Goal: Task Accomplishment & Management: Use online tool/utility

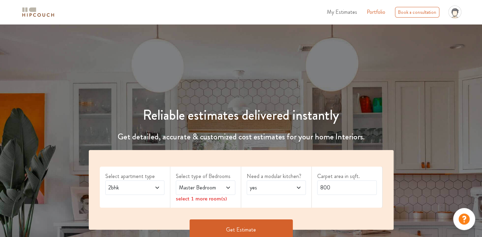
click at [128, 188] on span "2bhk" at bounding box center [127, 187] width 40 height 8
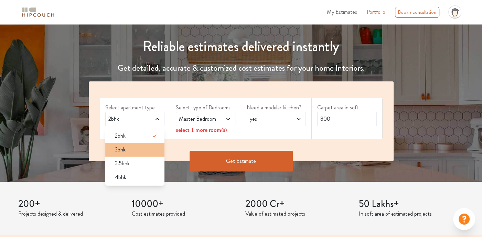
scroll to position [69, 0]
click at [135, 175] on div "4bhk" at bounding box center [137, 177] width 55 height 8
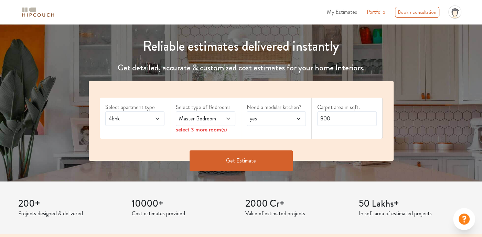
click at [219, 119] on span at bounding box center [224, 118] width 13 height 8
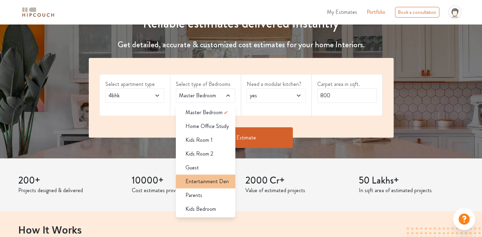
scroll to position [103, 0]
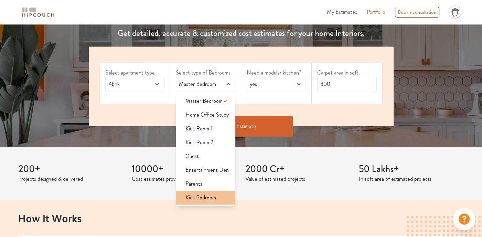
click at [194, 194] on span "Kids Bedroom" at bounding box center [201, 197] width 31 height 8
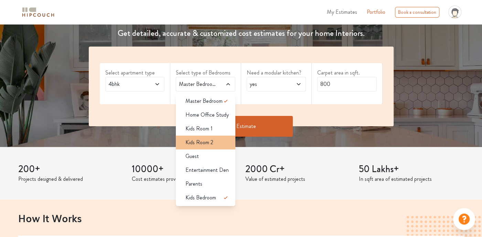
click at [217, 140] on div "Kids Room 2" at bounding box center [207, 142] width 55 height 8
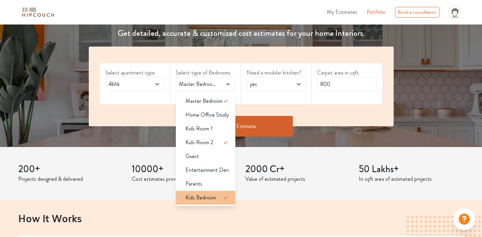
click at [227, 196] on icon at bounding box center [226, 197] width 8 height 8
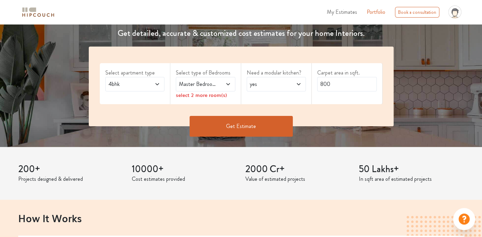
click at [227, 86] on icon at bounding box center [229, 84] width 6 height 6
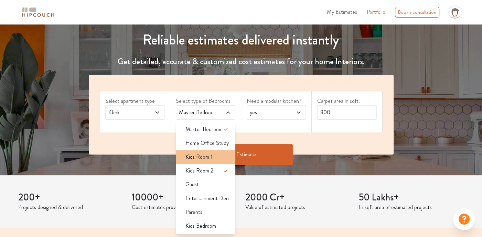
scroll to position [69, 0]
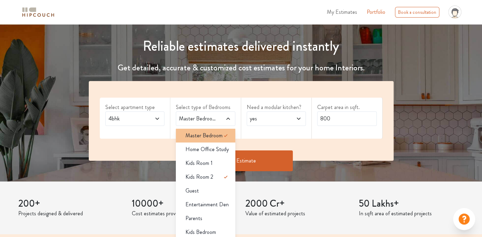
click at [209, 135] on span "Master Bedroom" at bounding box center [204, 135] width 37 height 8
click at [225, 135] on icon at bounding box center [226, 135] width 8 height 8
click at [227, 134] on icon at bounding box center [226, 135] width 8 height 8
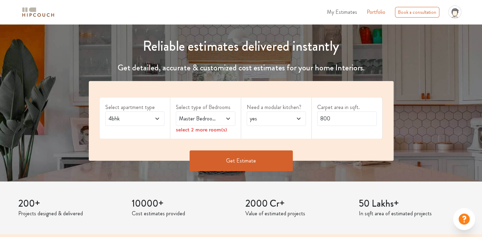
click at [263, 133] on div "Need a modular kitchen? yes" at bounding box center [276, 117] width 71 height 41
click at [333, 120] on input "800" at bounding box center [348, 118] width 60 height 14
type input "8"
type input "2200"
click at [259, 155] on button "Get Estimate" at bounding box center [241, 160] width 103 height 21
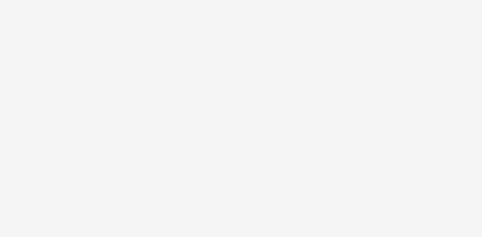
scroll to position [0, 0]
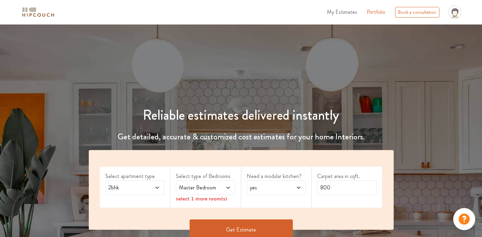
click at [145, 185] on span "2bhk" at bounding box center [127, 187] width 40 height 8
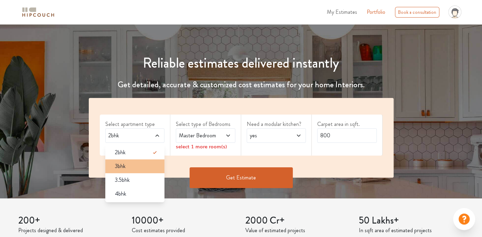
scroll to position [69, 0]
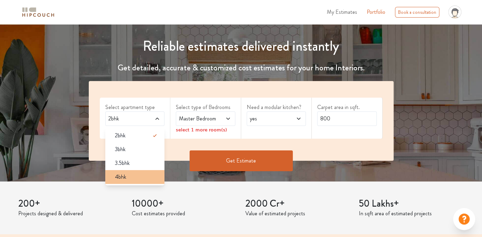
click at [136, 179] on div "4bhk" at bounding box center [137, 177] width 55 height 8
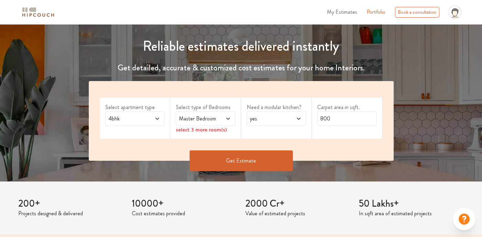
click at [209, 120] on span "Master Bedroom" at bounding box center [198, 118] width 40 height 8
click at [227, 117] on icon at bounding box center [229, 119] width 6 height 6
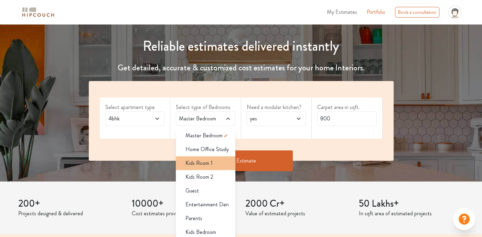
click at [218, 164] on div "Kids Room 1" at bounding box center [207, 163] width 55 height 8
click at [228, 161] on icon at bounding box center [226, 163] width 8 height 8
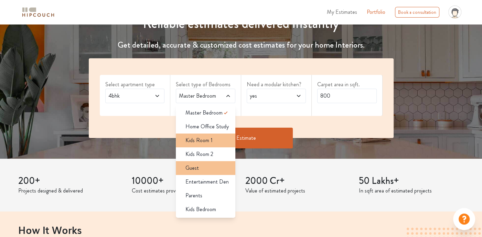
scroll to position [103, 0]
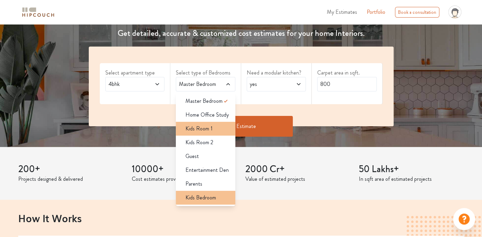
click at [211, 199] on span "Kids Bedroom" at bounding box center [201, 197] width 31 height 8
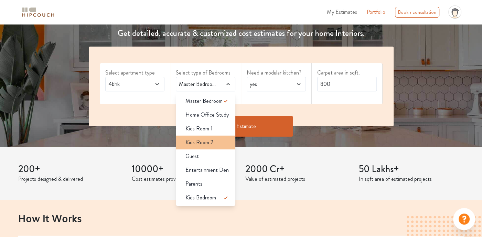
click at [223, 141] on div "Kids Room 2" at bounding box center [207, 142] width 55 height 8
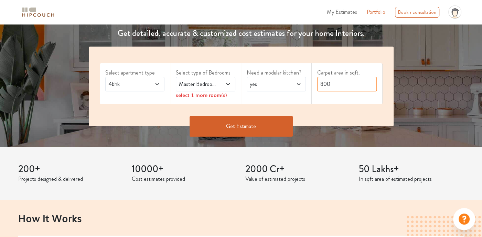
click at [328, 84] on input "800" at bounding box center [348, 84] width 60 height 14
click at [340, 85] on input "800" at bounding box center [348, 84] width 60 height 14
type input "8"
type input "2200"
click at [280, 120] on button "Get Estimate" at bounding box center [241, 126] width 103 height 21
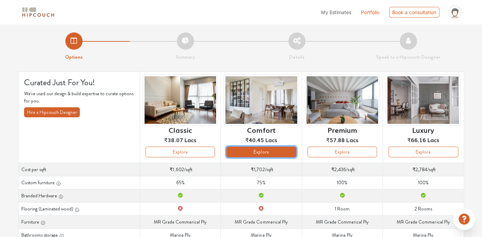
click at [270, 148] on button "Explore" at bounding box center [262, 151] width 70 height 11
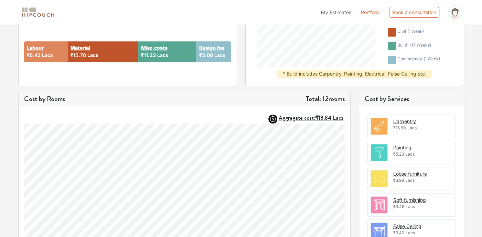
scroll to position [138, 0]
click at [389, 100] on h5 "Cost by Services" at bounding box center [412, 98] width 94 height 8
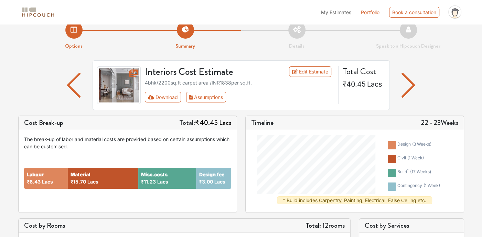
scroll to position [0, 0]
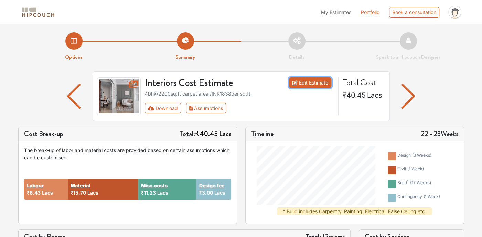
click at [312, 84] on link "Edit Estimate" at bounding box center [310, 82] width 42 height 11
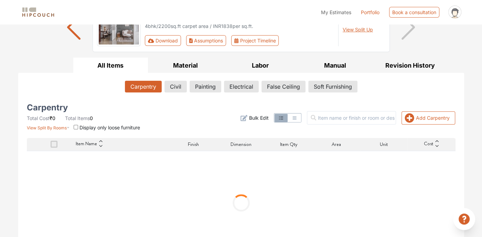
scroll to position [91, 0]
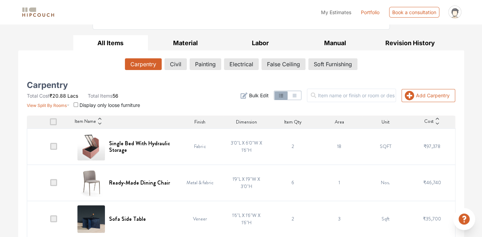
click at [54, 122] on span at bounding box center [53, 121] width 7 height 7
click at [50, 123] on input "checkbox" at bounding box center [50, 123] width 0 height 0
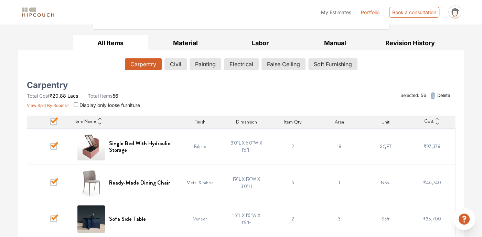
click at [438, 96] on span "Delete" at bounding box center [443, 95] width 13 height 7
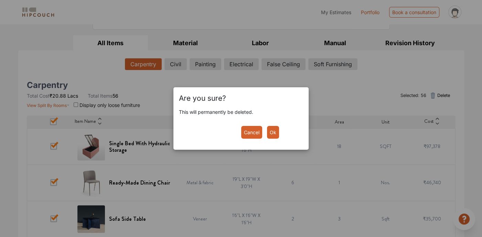
click at [277, 136] on button "Ok" at bounding box center [273, 132] width 12 height 13
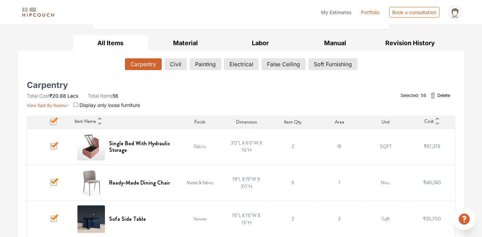
click at [433, 93] on icon "button" at bounding box center [433, 95] width 4 height 6
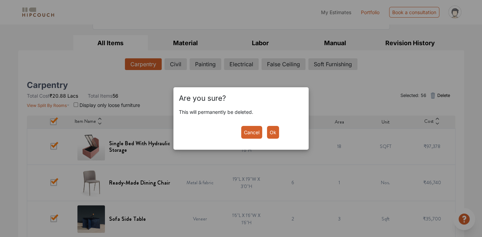
click at [271, 132] on button "Ok" at bounding box center [273, 132] width 12 height 13
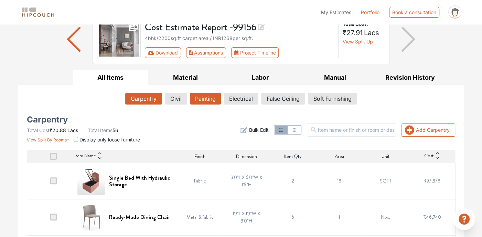
scroll to position [0, 0]
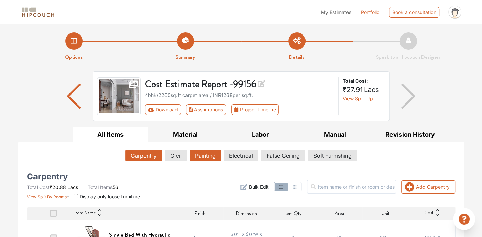
click at [214, 102] on div "Cost Estimate Report - 99156 4bhk / 2200 sq.ft carpet area / INR 1268 per sq.ft…" at bounding box center [240, 96] width 198 height 38
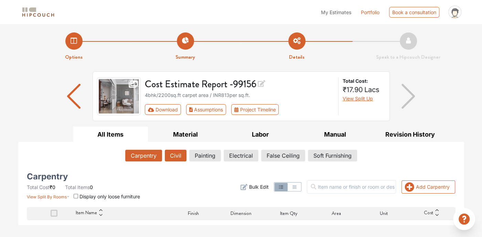
click at [178, 153] on button "Civil" at bounding box center [176, 155] width 22 height 12
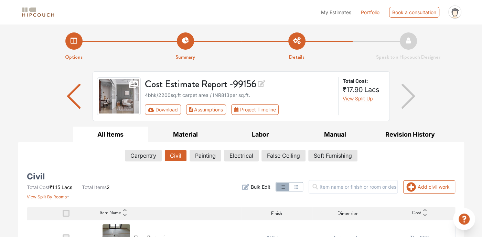
scroll to position [60, 0]
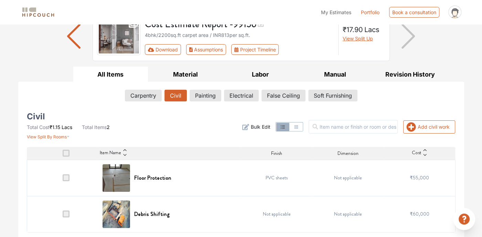
click at [66, 152] on span at bounding box center [66, 152] width 7 height 7
click at [63, 155] on input "checkbox" at bounding box center [63, 155] width 0 height 0
click at [206, 92] on button "Painting" at bounding box center [205, 96] width 31 height 12
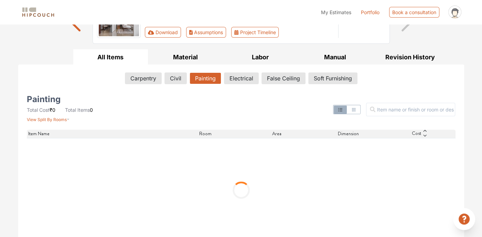
scroll to position [87, 0]
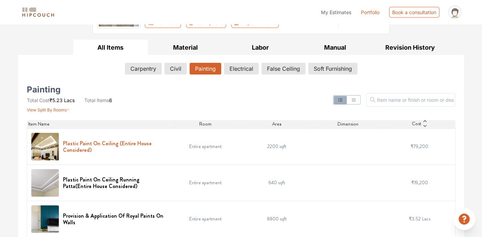
click at [154, 149] on h6 "Plastic Paint On Ceiling (Entire House Considered)" at bounding box center [114, 146] width 103 height 13
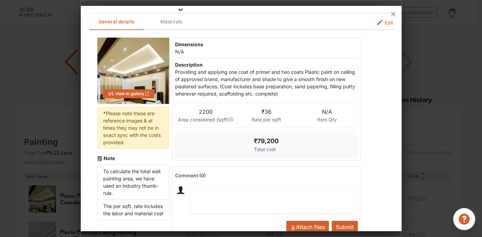
scroll to position [0, 0]
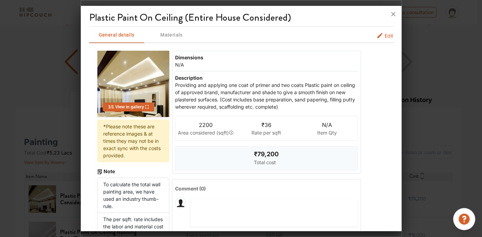
click at [378, 31] on div "Edit" at bounding box center [296, 35] width 194 height 17
click at [387, 34] on span "Edit" at bounding box center [389, 35] width 9 height 7
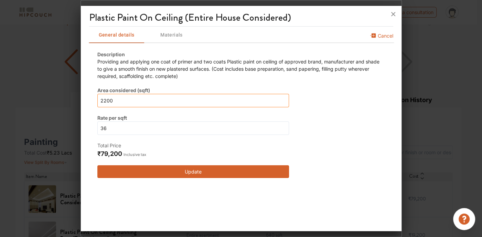
click at [131, 94] on input "2200" at bounding box center [193, 100] width 192 height 13
type input "220"
type input "22"
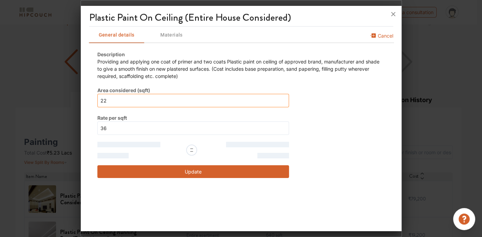
type input "2"
type input "0"
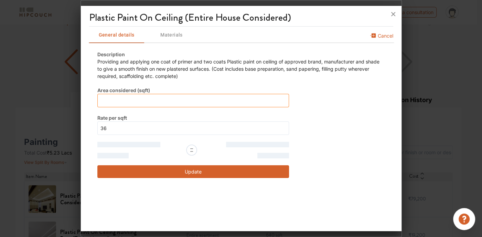
type input "2"
type input "0"
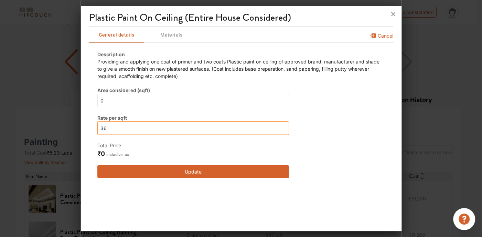
click at [121, 127] on input "36" at bounding box center [193, 127] width 192 height 13
type input "3"
type input "0"
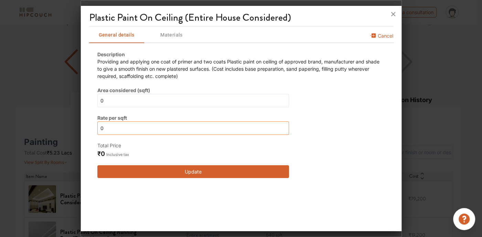
type input "0"
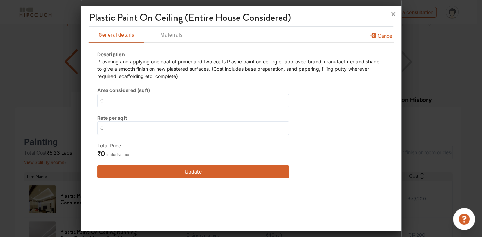
click at [185, 167] on button "Update" at bounding box center [193, 171] width 192 height 13
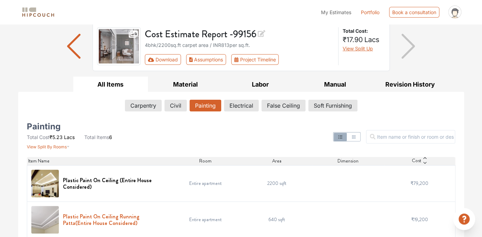
scroll to position [34, 0]
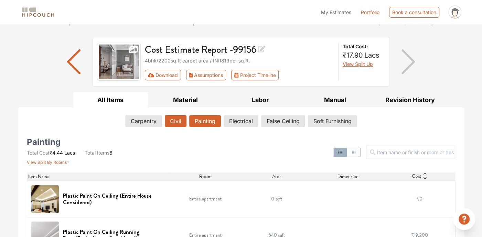
click at [174, 120] on button "Civil" at bounding box center [176, 121] width 22 height 12
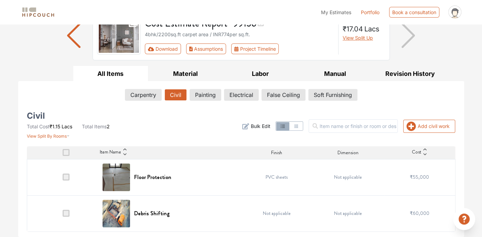
scroll to position [60, 0]
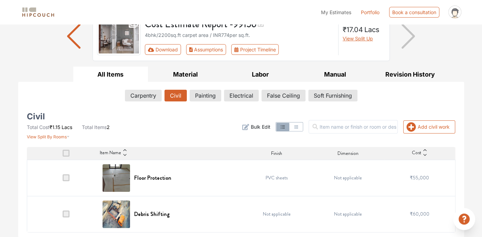
click at [194, 181] on div "Floor Protection" at bounding box center [170, 178] width 135 height 28
click at [152, 174] on h6 "Floor Protection" at bounding box center [152, 177] width 37 height 7
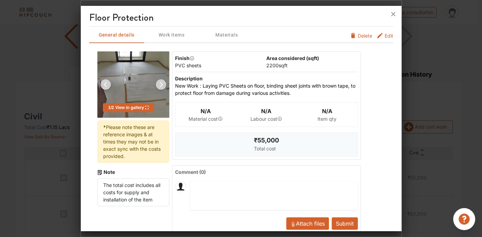
click at [351, 37] on icon "furniture info tabs" at bounding box center [353, 35] width 4 height 5
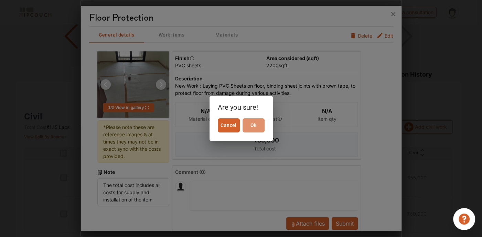
click at [253, 122] on span "Ok" at bounding box center [254, 125] width 17 height 9
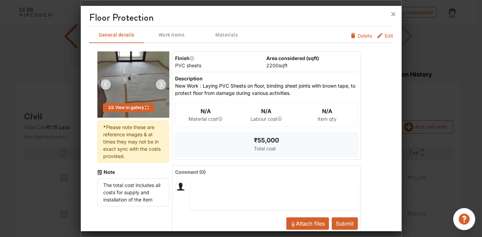
click at [360, 34] on span "Delete" at bounding box center [365, 35] width 14 height 7
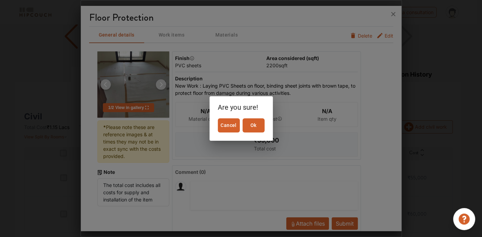
click at [255, 123] on span "Ok" at bounding box center [254, 125] width 17 height 9
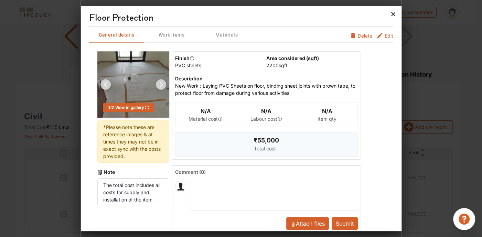
click at [396, 15] on icon at bounding box center [393, 14] width 11 height 11
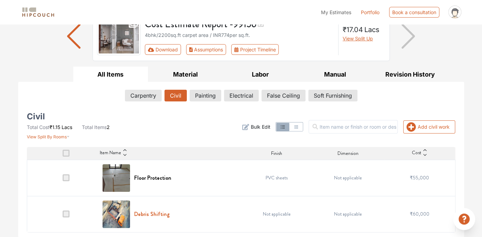
click at [142, 216] on h6 "Debris Shifting" at bounding box center [151, 213] width 35 height 7
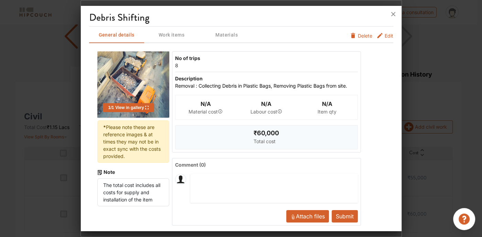
click at [379, 33] on button "Edit" at bounding box center [385, 37] width 17 height 11
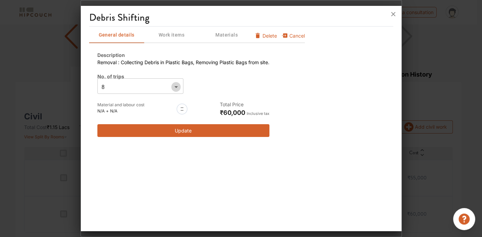
click at [176, 85] on icon "Open" at bounding box center [176, 87] width 8 height 8
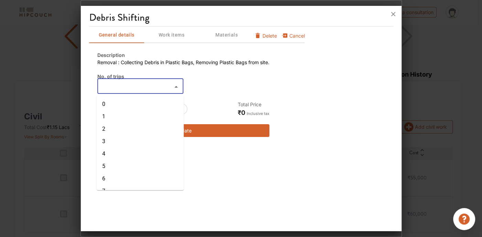
type input "1"
type input "10"
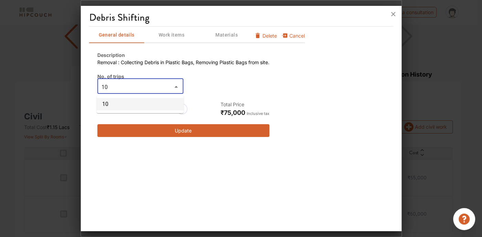
type input "10"
click at [157, 127] on button "Update" at bounding box center [183, 130] width 172 height 13
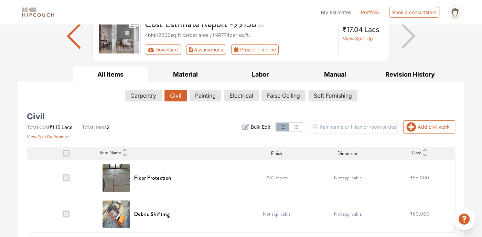
click at [326, 178] on td "Not applicable" at bounding box center [349, 177] width 72 height 36
click at [168, 175] on h6 "Floor Protection" at bounding box center [152, 177] width 37 height 7
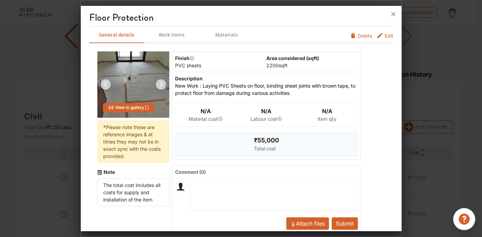
click at [377, 35] on icon "furniture info tabs" at bounding box center [379, 35] width 5 height 5
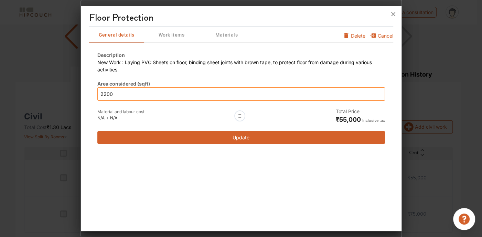
click at [157, 92] on input "2200" at bounding box center [241, 93] width 288 height 13
type input "220"
type input "22"
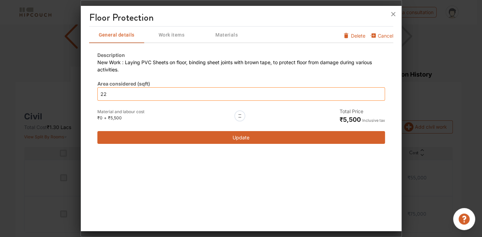
type input "2"
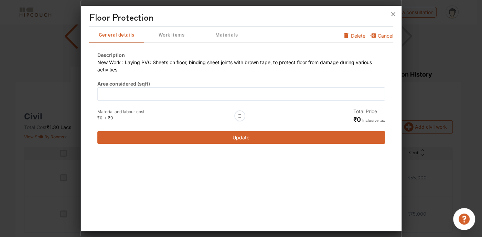
click at [142, 139] on button "Update" at bounding box center [241, 137] width 288 height 13
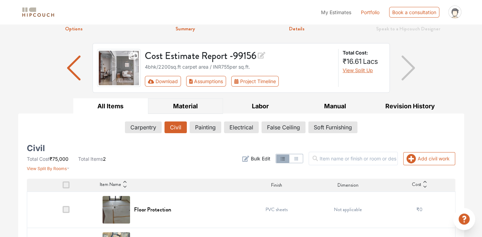
drag, startPoint x: 155, startPoint y: 176, endPoint x: 174, endPoint y: 127, distance: 52.1
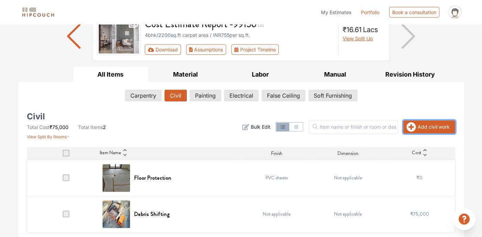
click at [428, 128] on button "Add civil work" at bounding box center [430, 126] width 52 height 13
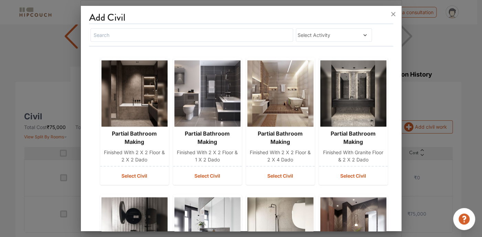
click at [342, 33] on span "Select Activity" at bounding box center [324, 34] width 52 height 7
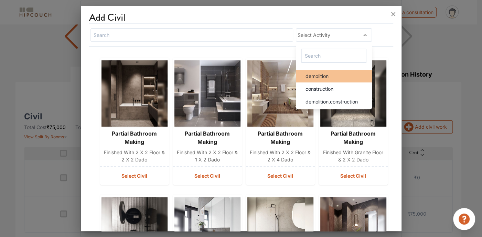
click at [328, 74] on div "demolition" at bounding box center [336, 75] width 72 height 7
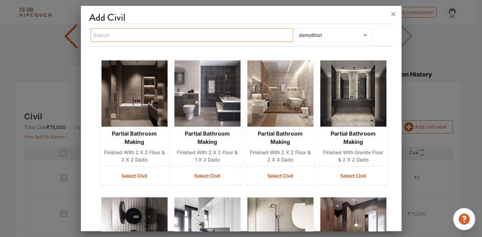
click at [211, 32] on input "text" at bounding box center [192, 34] width 203 height 13
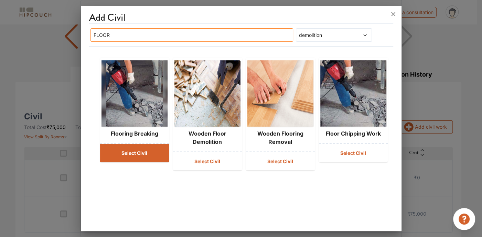
type input "FLOOR"
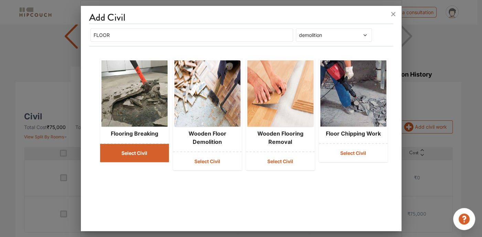
click at [134, 152] on button "Select Civil" at bounding box center [134, 153] width 69 height 18
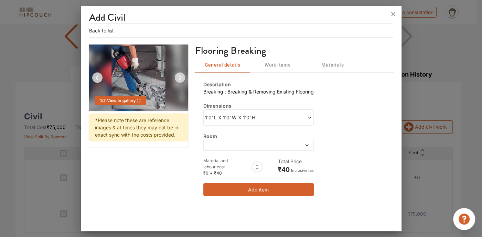
click at [311, 120] on span at bounding box center [286, 117] width 54 height 7
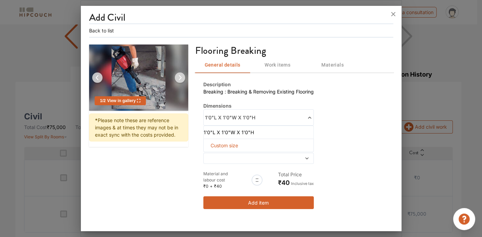
click at [229, 142] on span "Custom size" at bounding box center [224, 145] width 33 height 13
click at [213, 154] on input "text" at bounding box center [214, 156] width 11 height 12
click at [216, 154] on input "text" at bounding box center [214, 156] width 11 height 12
type input "5"
click at [240, 155] on input "text" at bounding box center [240, 156] width 11 height 12
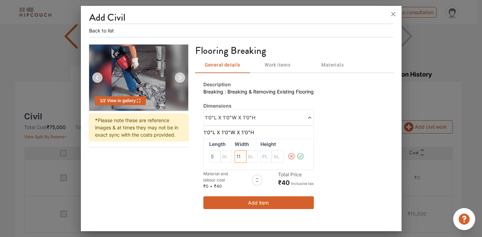
type input "11"
click at [301, 156] on icon at bounding box center [300, 156] width 3 height 2
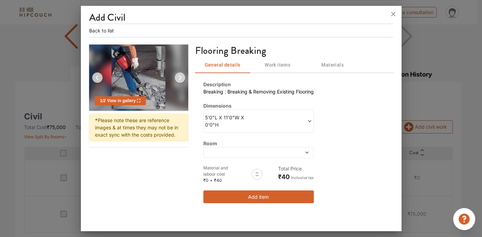
click at [298, 150] on span at bounding box center [296, 152] width 26 height 5
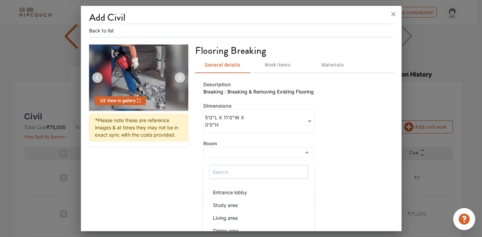
scroll to position [0, 0]
click at [240, 188] on span "Entrance lobby" at bounding box center [230, 191] width 34 height 7
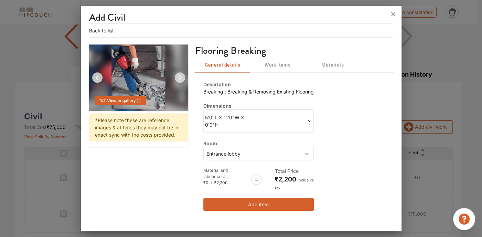
click at [247, 198] on button "Add item" at bounding box center [259, 204] width 111 height 13
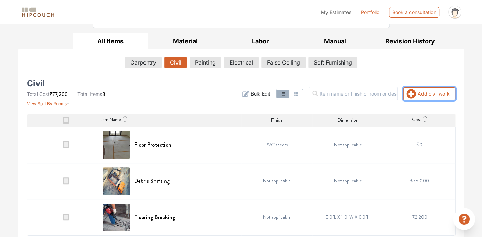
scroll to position [96, 0]
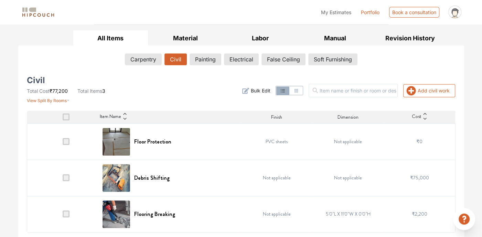
click at [299, 92] on icon "button" at bounding box center [297, 91] width 6 height 6
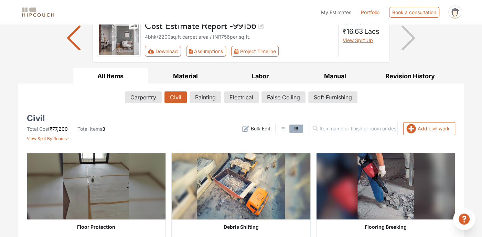
scroll to position [74, 0]
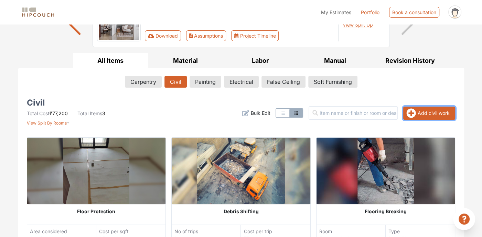
click at [408, 108] on icon "button" at bounding box center [412, 113] width 10 height 10
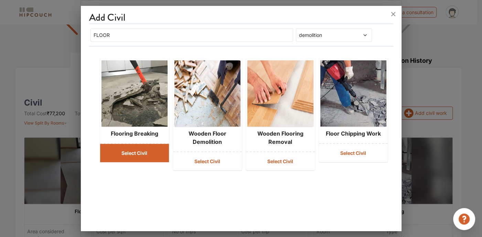
click at [136, 152] on button "Select Civil" at bounding box center [134, 153] width 69 height 18
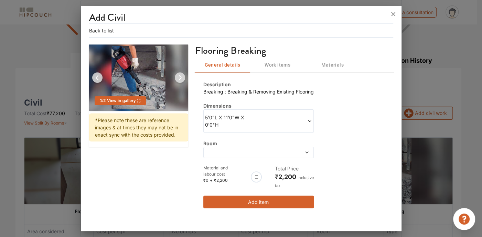
click at [240, 120] on div "5'0"L X 11'0"W X 0'0"H" at bounding box center [259, 120] width 111 height 23
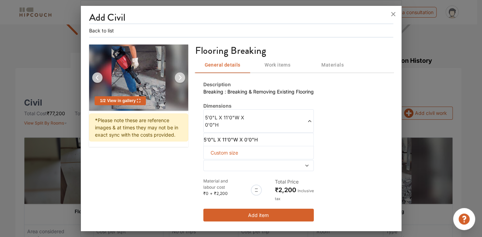
click at [220, 146] on span "Custom size" at bounding box center [224, 152] width 33 height 13
click at [217, 157] on input "text" at bounding box center [214, 163] width 11 height 12
type input "22"
click at [241, 157] on input "text" at bounding box center [240, 163] width 11 height 12
type input "10"
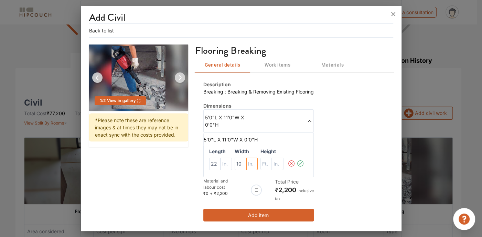
click at [247, 157] on input "text" at bounding box center [252, 163] width 11 height 12
type input "11"
click at [301, 156] on icon at bounding box center [301, 163] width 8 height 14
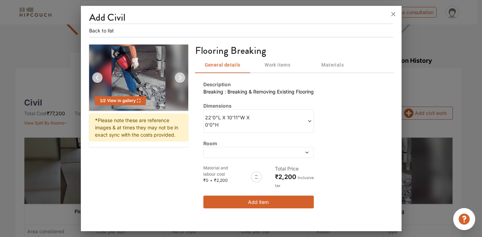
click at [305, 152] on icon at bounding box center [307, 152] width 5 height 5
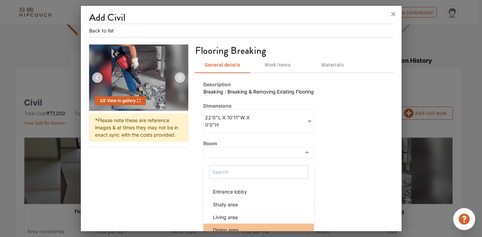
scroll to position [0, 0]
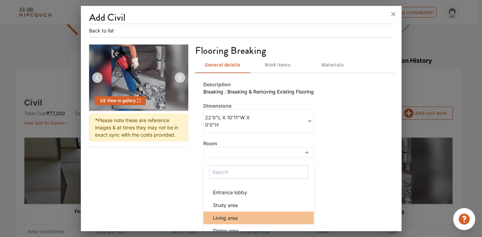
click at [230, 216] on span "Living area" at bounding box center [225, 217] width 25 height 7
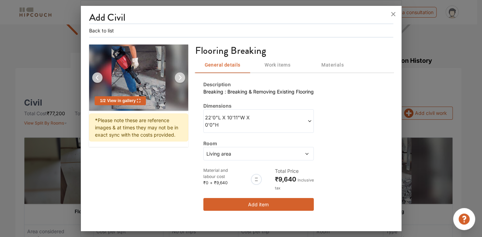
click at [257, 202] on button "Add item" at bounding box center [259, 204] width 111 height 13
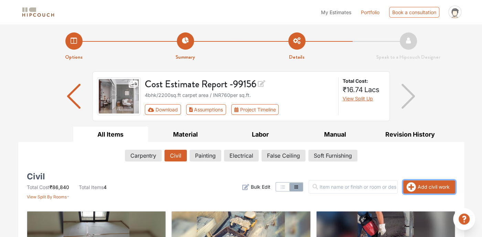
click at [426, 186] on button "Add civil work" at bounding box center [430, 186] width 52 height 13
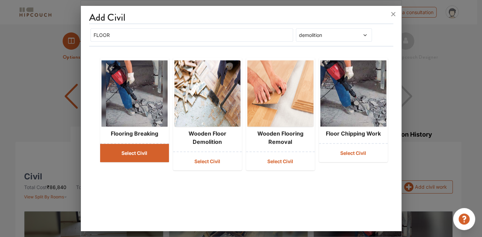
click at [134, 148] on button "Select Civil" at bounding box center [134, 153] width 69 height 18
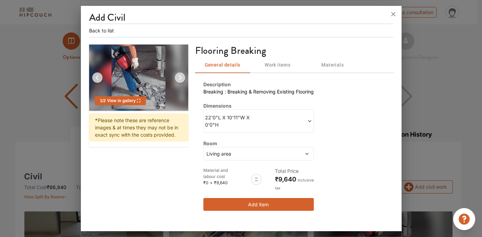
click at [237, 118] on span "22'0"L X 10'11"W X 0'0"H" at bounding box center [232, 121] width 54 height 14
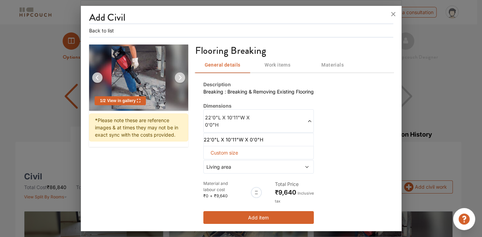
click at [221, 152] on span "Custom size" at bounding box center [224, 152] width 33 height 13
click at [211, 160] on input "text" at bounding box center [214, 163] width 11 height 12
type input "8"
click at [226, 164] on input "text" at bounding box center [226, 163] width 11 height 12
type input "6"
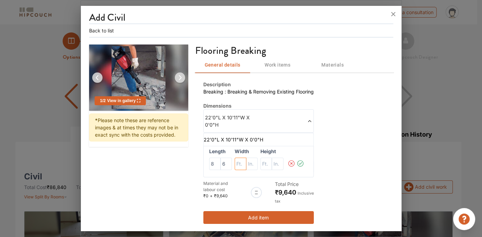
click at [237, 160] on input "text" at bounding box center [240, 163] width 11 height 12
type input "14"
click at [248, 161] on input "text" at bounding box center [252, 163] width 11 height 12
type input "6"
click at [298, 162] on icon at bounding box center [301, 163] width 8 height 14
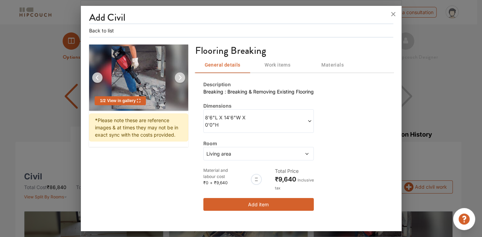
click at [305, 154] on span at bounding box center [296, 153] width 26 height 7
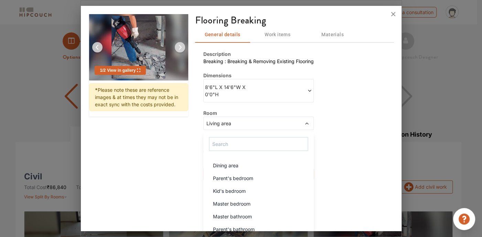
scroll to position [73, 0]
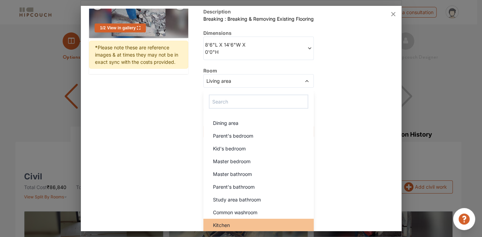
click at [233, 221] on div "Kitchen" at bounding box center [261, 224] width 106 height 7
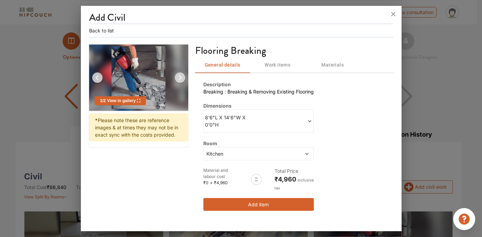
scroll to position [0, 0]
click at [286, 199] on button "Add item" at bounding box center [259, 204] width 111 height 13
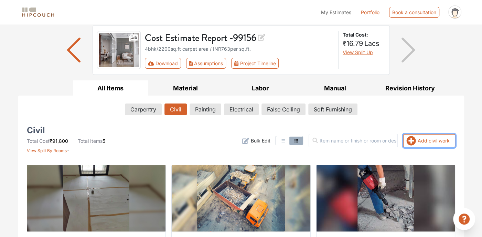
scroll to position [39, 0]
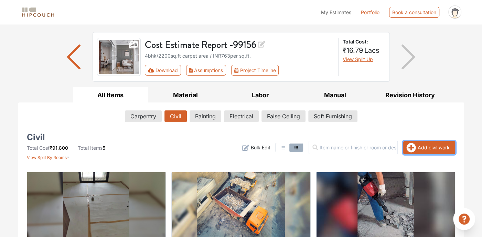
click at [425, 147] on button "Add civil work" at bounding box center [430, 147] width 52 height 13
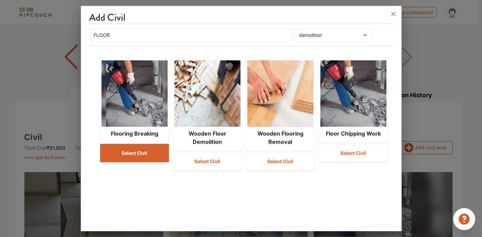
click at [125, 155] on button "Select Civil" at bounding box center [134, 153] width 69 height 18
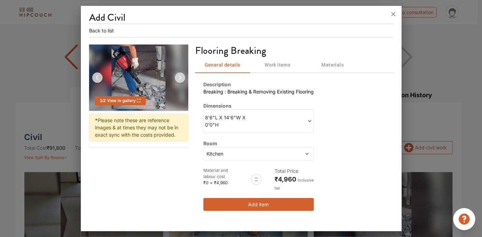
click at [301, 120] on span at bounding box center [286, 121] width 54 height 14
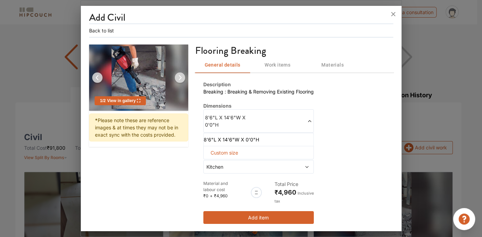
click at [221, 151] on span "Custom size" at bounding box center [224, 152] width 33 height 13
click at [214, 161] on input "text" at bounding box center [214, 163] width 11 height 12
type input "10"
click at [226, 164] on input "text" at bounding box center [226, 163] width 11 height 12
type input "6"
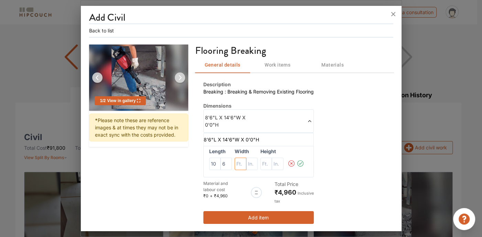
click at [238, 161] on input "text" at bounding box center [240, 163] width 11 height 12
type input "10"
click at [253, 162] on input "text" at bounding box center [252, 163] width 11 height 12
type input "6"
click at [299, 164] on icon at bounding box center [301, 163] width 8 height 14
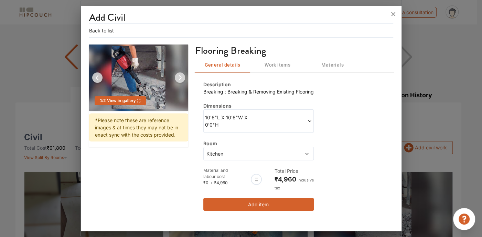
click at [301, 152] on span at bounding box center [296, 153] width 26 height 7
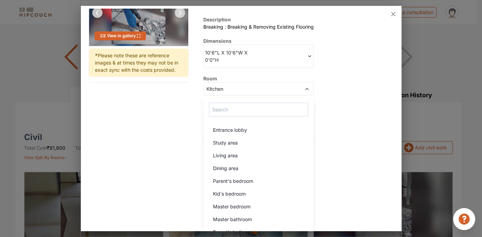
scroll to position [69, 0]
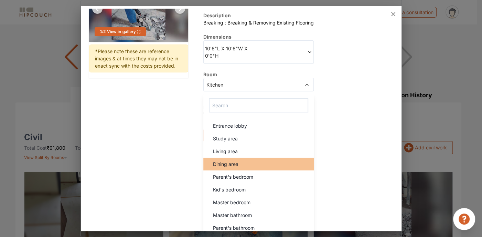
click at [237, 168] on li "Dining area" at bounding box center [259, 163] width 111 height 13
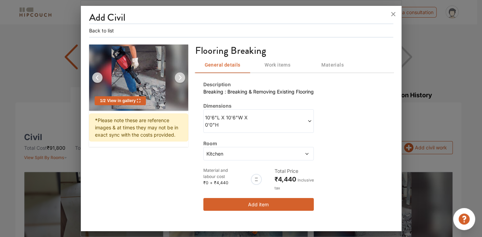
scroll to position [0, 0]
click at [251, 202] on button "Add item" at bounding box center [259, 204] width 111 height 13
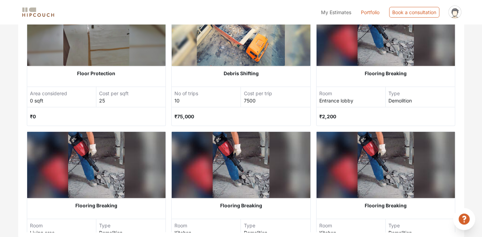
scroll to position [25, 0]
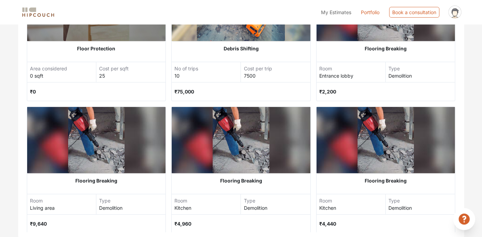
click at [357, 189] on div "Flooring Breaking Room Kitchen Type Demolition ₹4,440" at bounding box center [386, 170] width 139 height 126
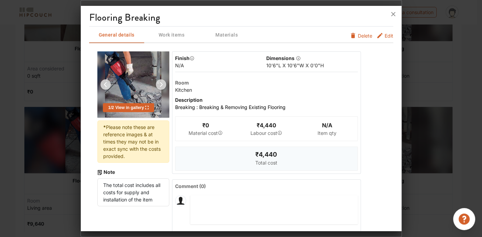
click at [385, 33] on span "Edit" at bounding box center [389, 37] width 9 height 11
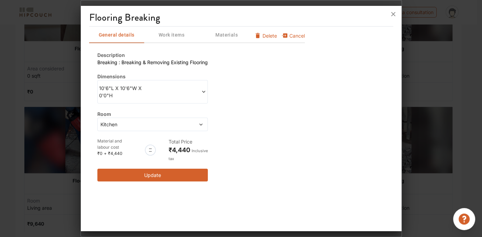
click at [202, 121] on span at bounding box center [190, 124] width 26 height 7
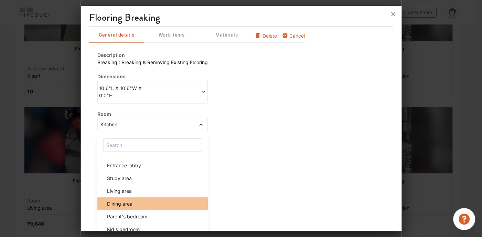
click at [141, 197] on li "Dining area" at bounding box center [152, 203] width 111 height 13
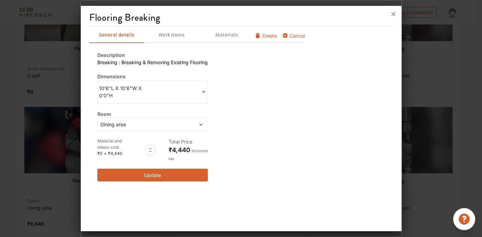
click at [149, 169] on button "Update" at bounding box center [152, 174] width 111 height 13
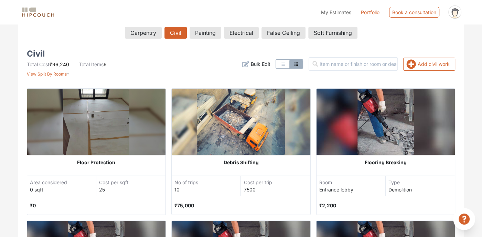
scroll to position [69, 0]
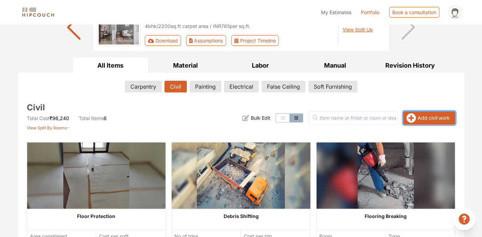
click at [421, 114] on button "Add civil work" at bounding box center [430, 117] width 52 height 13
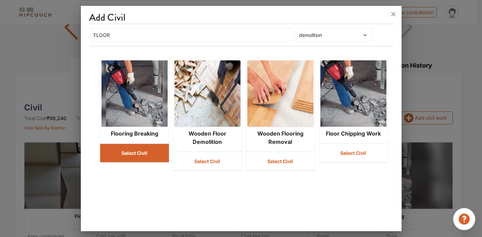
click at [143, 152] on button "Select Civil" at bounding box center [134, 153] width 69 height 18
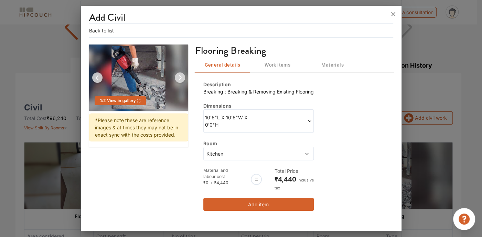
click at [264, 116] on span at bounding box center [286, 121] width 54 height 14
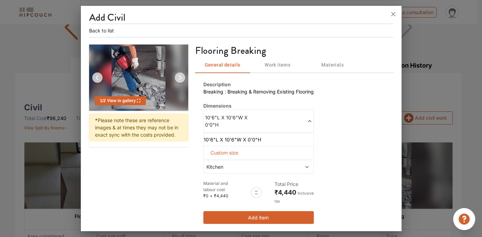
click at [216, 151] on span "Custom size" at bounding box center [224, 152] width 33 height 13
click at [216, 161] on input "text" at bounding box center [214, 163] width 11 height 12
type input "15"
click at [243, 160] on input "text" at bounding box center [240, 163] width 11 height 12
type input "10"
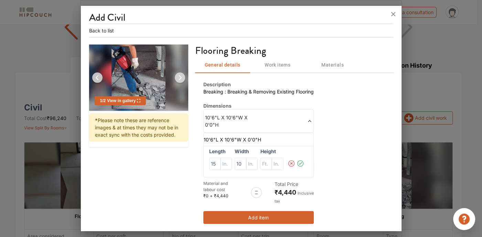
click at [298, 162] on icon at bounding box center [301, 163] width 6 height 6
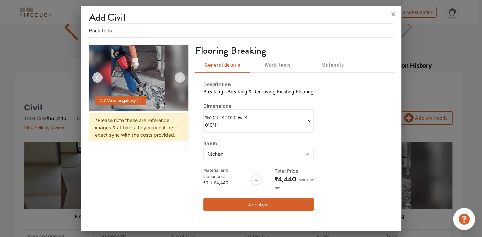
click at [293, 148] on div "Kitchen" at bounding box center [259, 153] width 111 height 13
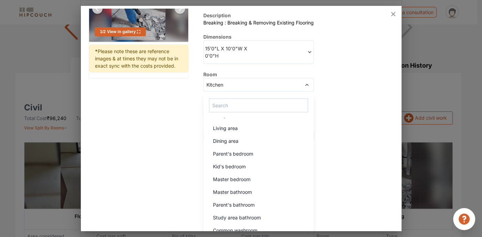
scroll to position [34, 0]
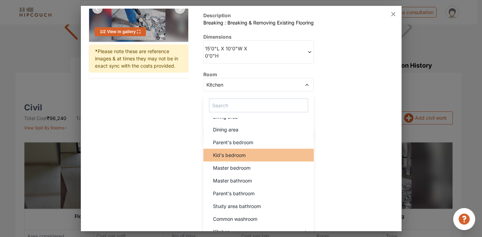
click at [237, 154] on span "Kid's bedroom" at bounding box center [229, 154] width 33 height 7
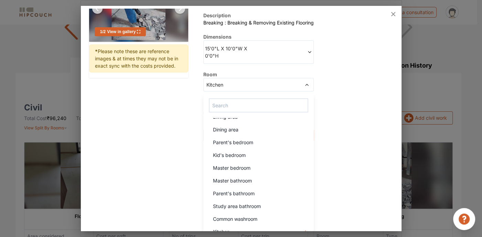
scroll to position [0, 0]
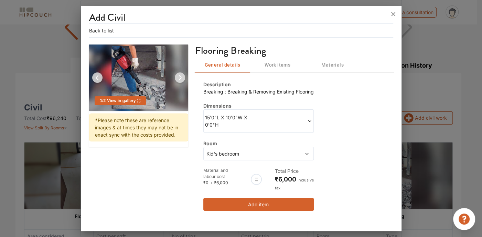
click at [232, 200] on button "Add item" at bounding box center [259, 204] width 111 height 13
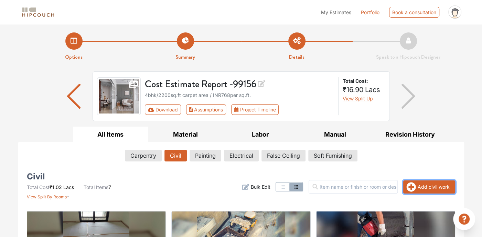
click at [432, 183] on button "Add civil work" at bounding box center [430, 186] width 52 height 13
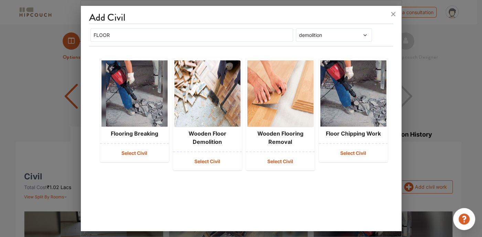
click at [124, 145] on button "Select Civil" at bounding box center [134, 153] width 69 height 18
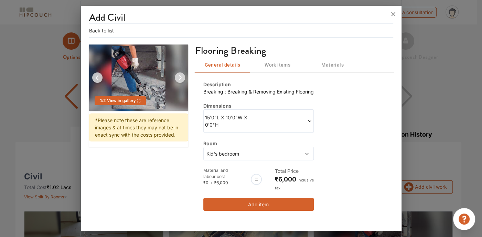
click at [268, 204] on button "Add item" at bounding box center [259, 204] width 111 height 13
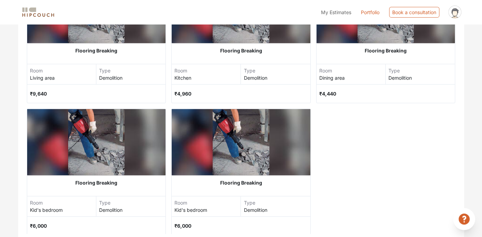
scroll to position [211, 0]
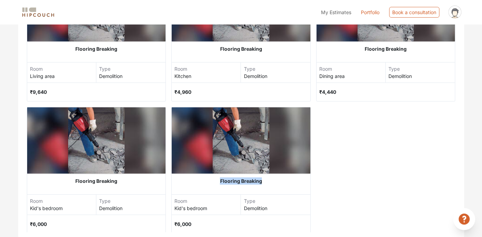
drag, startPoint x: 340, startPoint y: 171, endPoint x: 332, endPoint y: 184, distance: 14.8
click at [332, 184] on div "Floor Protection Area considered 0 sqft Cost per sqft 25 ₹0 Debris Shifting No …" at bounding box center [241, 38] width 429 height 390
click at [324, 183] on div "Floor Protection Area considered 0 sqft Cost per sqft 25 ₹0 Debris Shifting No …" at bounding box center [241, 38] width 429 height 390
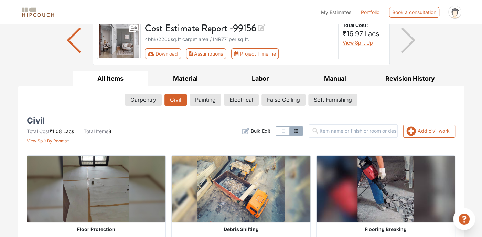
scroll to position [39, 0]
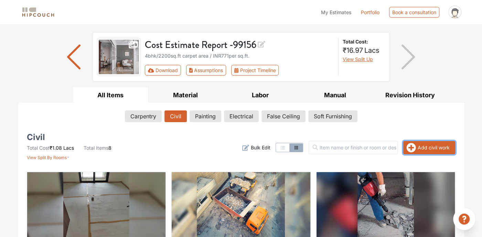
click at [417, 147] on button "Add civil work" at bounding box center [430, 147] width 52 height 13
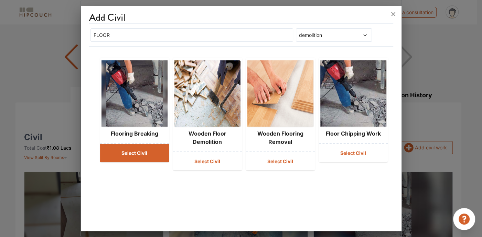
click at [129, 149] on button "Select Civil" at bounding box center [134, 153] width 69 height 18
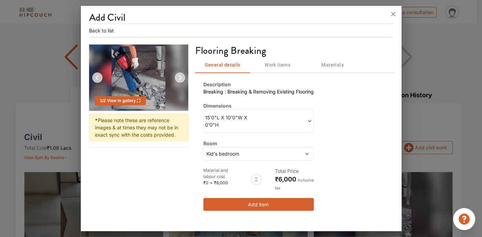
click at [282, 123] on span at bounding box center [286, 121] width 54 height 14
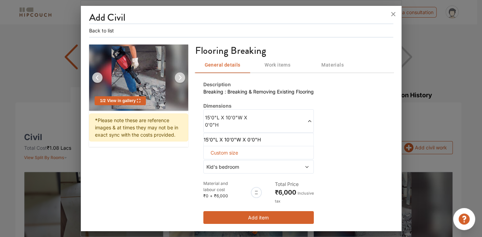
click at [215, 153] on span "Custom size" at bounding box center [224, 152] width 33 height 13
click at [212, 162] on input "text" at bounding box center [214, 163] width 11 height 12
type input "18"
click at [240, 163] on input "text" at bounding box center [240, 163] width 11 height 12
type input "4"
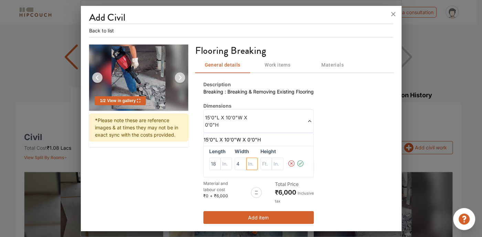
click at [251, 165] on input "text" at bounding box center [252, 163] width 11 height 12
type input "9"
click at [302, 161] on icon at bounding box center [301, 163] width 8 height 14
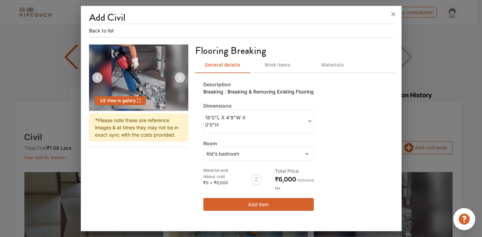
click at [297, 157] on div "Kid's bedroom" at bounding box center [259, 153] width 111 height 13
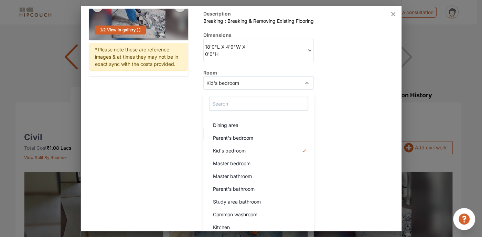
scroll to position [73, 0]
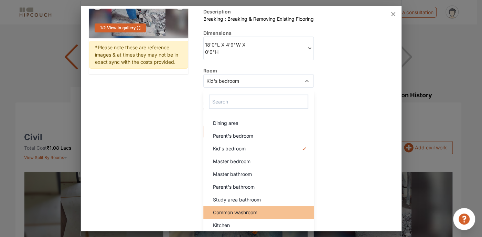
click at [225, 209] on span "Common washroom" at bounding box center [235, 211] width 44 height 7
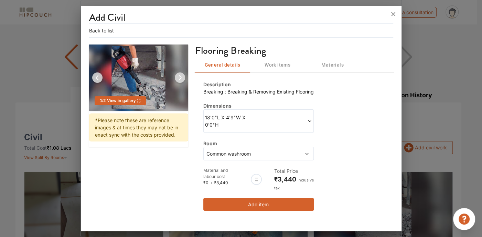
click at [282, 204] on button "Add item" at bounding box center [259, 204] width 111 height 13
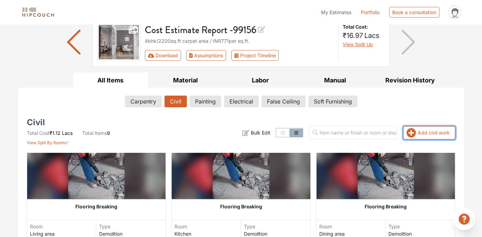
scroll to position [69, 0]
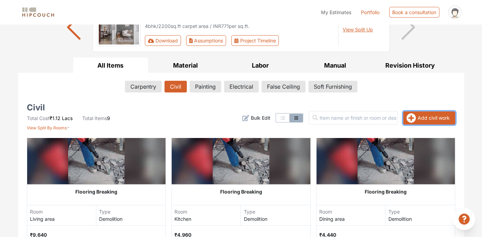
click at [437, 119] on button "Add civil work" at bounding box center [430, 117] width 52 height 13
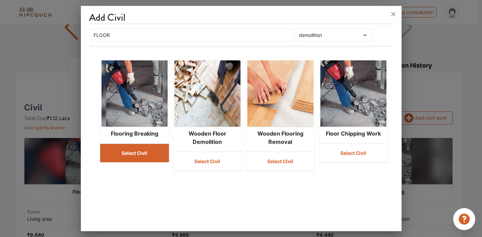
click at [123, 148] on button "Select Civil" at bounding box center [134, 153] width 69 height 18
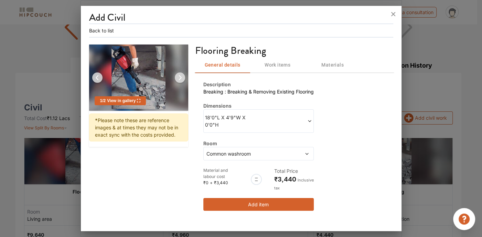
click at [310, 117] on span at bounding box center [286, 121] width 54 height 14
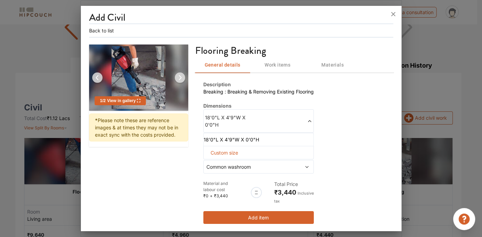
click at [217, 154] on span "Custom size" at bounding box center [224, 152] width 33 height 13
click at [212, 158] on input "text" at bounding box center [214, 163] width 11 height 12
type input "5"
click at [238, 160] on input "text" at bounding box center [240, 163] width 11 height 12
type input "3"
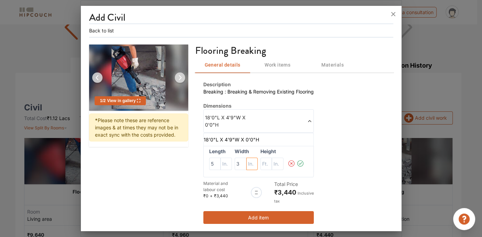
click at [247, 164] on input "text" at bounding box center [252, 163] width 11 height 12
type input "9"
click at [301, 160] on icon at bounding box center [301, 163] width 8 height 14
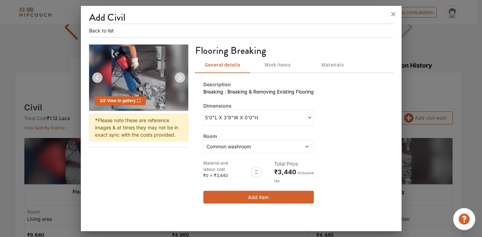
click at [297, 149] on div "Common washroom" at bounding box center [259, 145] width 111 height 13
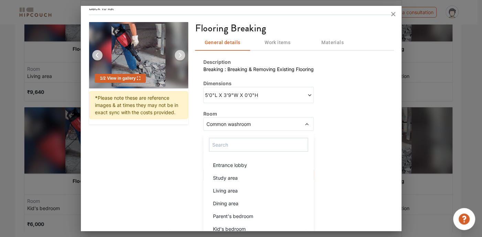
scroll to position [66, 0]
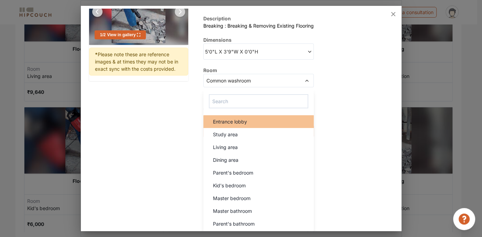
click at [245, 123] on span "Entrance lobby" at bounding box center [230, 121] width 34 height 7
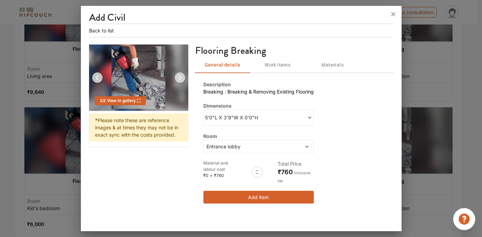
scroll to position [0, 0]
click at [291, 191] on button "Add item" at bounding box center [259, 196] width 111 height 13
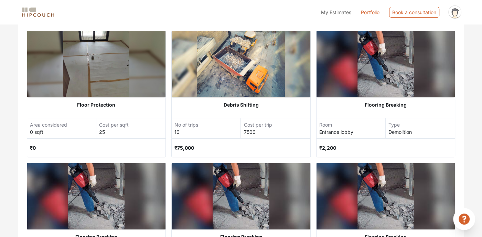
scroll to position [74, 0]
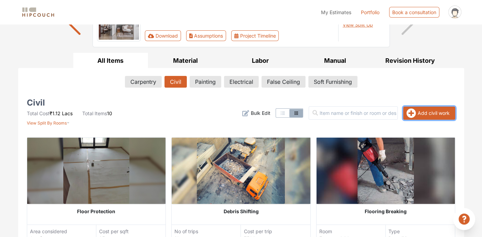
click at [419, 114] on button "Add civil work" at bounding box center [430, 112] width 52 height 13
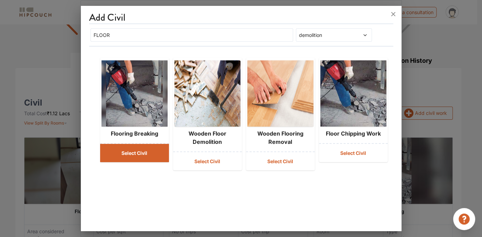
click at [110, 145] on button "Select Civil" at bounding box center [134, 153] width 69 height 18
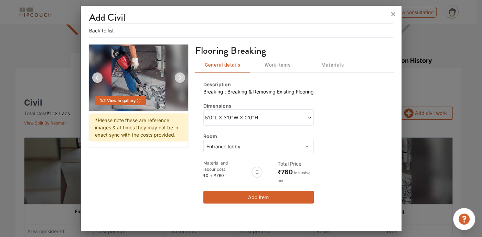
drag, startPoint x: 315, startPoint y: 118, endPoint x: 312, endPoint y: 118, distance: 3.8
click at [315, 117] on div "Description Breaking : Breaking & Removing Existing Flooring Dimensions 5'0"L X…" at bounding box center [294, 141] width 198 height 139
click at [310, 120] on span at bounding box center [286, 117] width 54 height 7
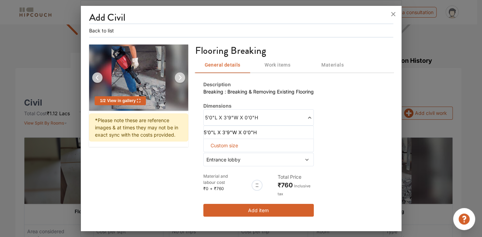
click at [220, 142] on span "Custom size" at bounding box center [224, 145] width 33 height 13
click at [215, 153] on input "text" at bounding box center [214, 156] width 11 height 12
type input "5"
click at [228, 161] on input "text" at bounding box center [226, 156] width 11 height 12
type input "6"
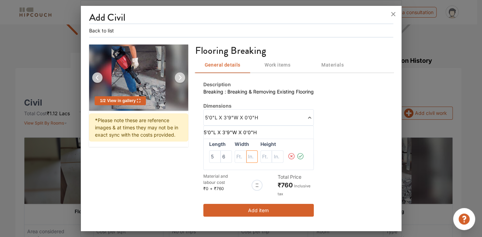
click at [247, 156] on input "text" at bounding box center [252, 156] width 11 height 12
click at [242, 157] on input "text" at bounding box center [240, 156] width 11 height 12
type input "8"
click at [302, 157] on icon at bounding box center [301, 156] width 8 height 14
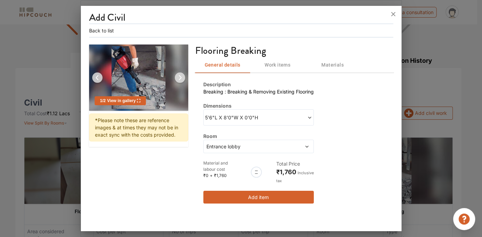
click at [259, 146] on span "Entrance lobby" at bounding box center [244, 146] width 78 height 7
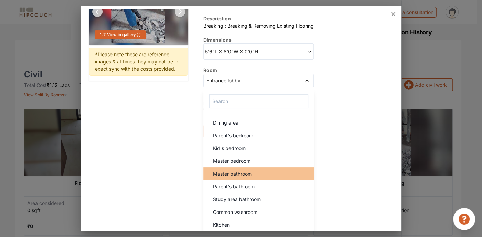
scroll to position [211, 0]
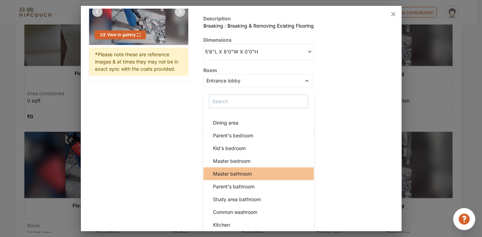
click at [236, 174] on span "Master bathroom" at bounding box center [232, 173] width 39 height 7
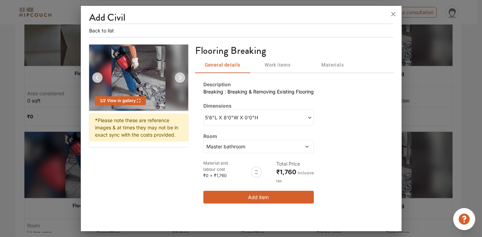
scroll to position [0, 0]
click at [252, 199] on button "Add item" at bounding box center [259, 196] width 111 height 13
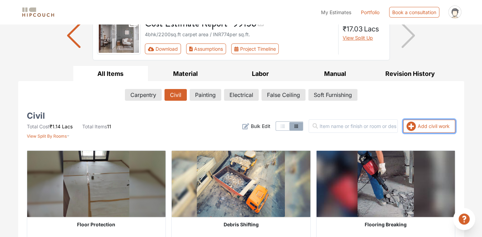
scroll to position [39, 0]
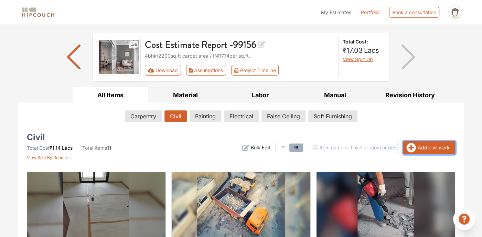
click at [420, 145] on button "Add civil work" at bounding box center [430, 147] width 52 height 13
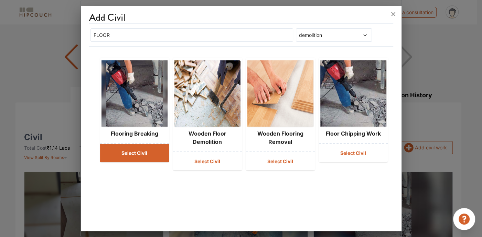
click at [150, 148] on button "Select Civil" at bounding box center [134, 153] width 69 height 18
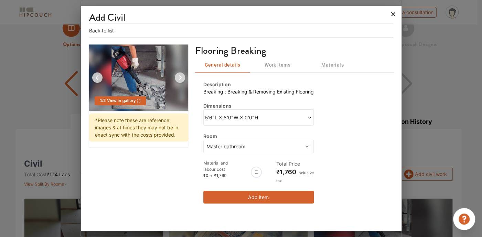
click at [394, 15] on icon at bounding box center [394, 14] width 4 height 4
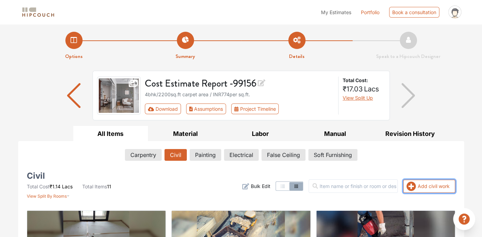
scroll to position [0, 0]
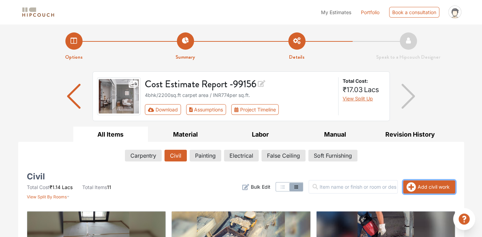
click at [420, 187] on button "Add civil work" at bounding box center [430, 186] width 52 height 13
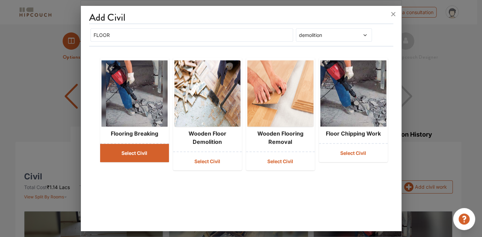
click at [110, 155] on button "Select Civil" at bounding box center [134, 153] width 69 height 18
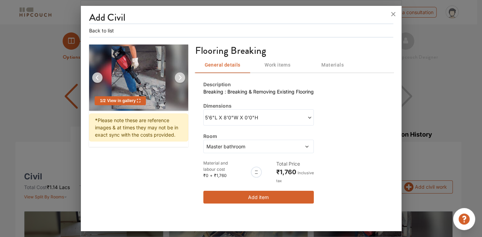
click at [305, 149] on div "Master bathroom" at bounding box center [259, 145] width 111 height 13
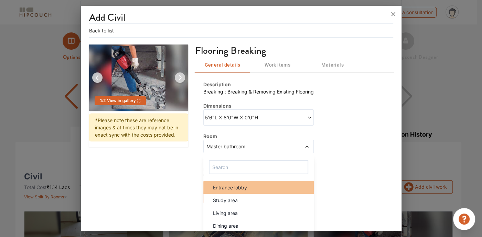
click at [239, 184] on span "Entrance lobby" at bounding box center [230, 187] width 34 height 7
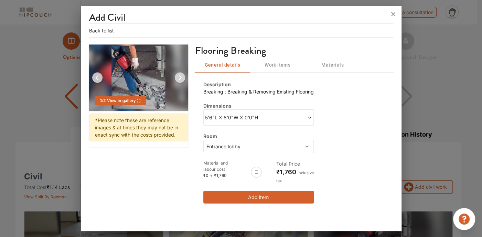
click at [268, 145] on span "Entrance lobby" at bounding box center [244, 146] width 78 height 7
click at [297, 116] on span at bounding box center [286, 117] width 54 height 7
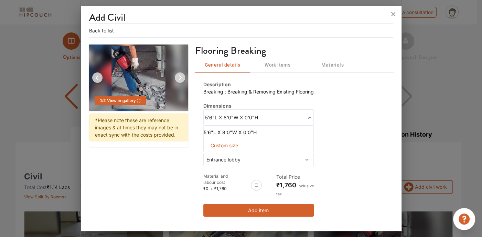
click at [234, 143] on span "Custom size" at bounding box center [224, 145] width 33 height 13
click at [217, 157] on input "text" at bounding box center [214, 156] width 11 height 12
type input "11"
click at [224, 158] on input "text" at bounding box center [226, 156] width 11 height 12
type input "6"
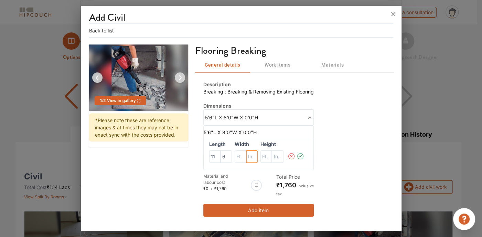
click at [246, 154] on div at bounding box center [246, 156] width 23 height 12
click at [242, 155] on input "text" at bounding box center [240, 156] width 11 height 12
type input "3"
click at [249, 156] on input "text" at bounding box center [252, 156] width 11 height 12
type input "11"
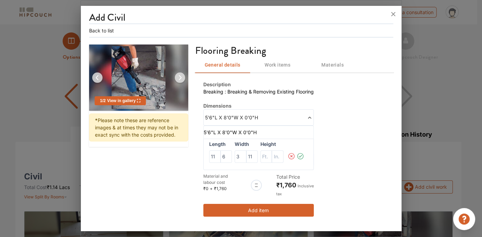
click at [303, 156] on icon at bounding box center [301, 156] width 8 height 14
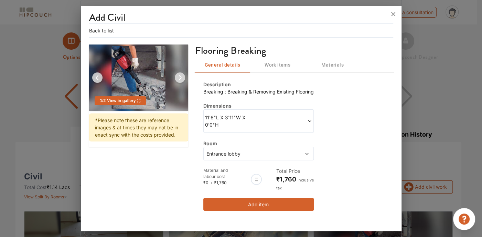
click at [278, 198] on button "Add item" at bounding box center [259, 204] width 111 height 13
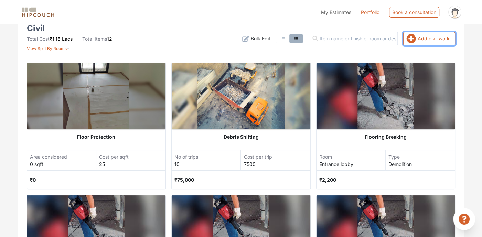
scroll to position [108, 0]
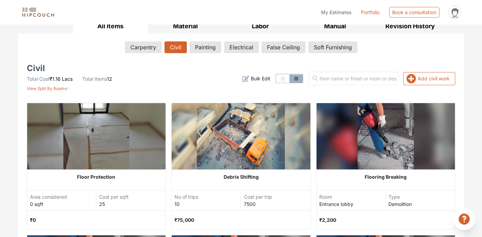
click at [415, 90] on div "Add civil work Filter Bulk Edit" at bounding box center [314, 78] width 292 height 26
click at [419, 78] on button "Add civil work" at bounding box center [430, 78] width 52 height 13
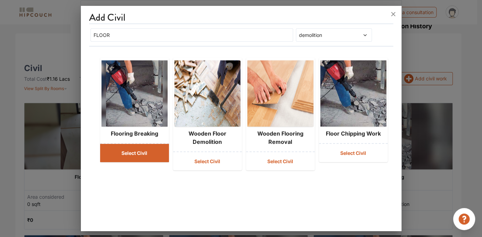
click at [153, 157] on button "Select Civil" at bounding box center [134, 153] width 69 height 18
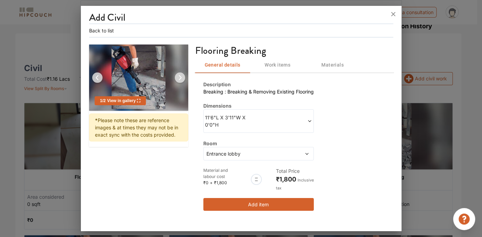
click at [244, 119] on span "11'6"L X 3'11"W X 0'0"H" at bounding box center [232, 121] width 54 height 14
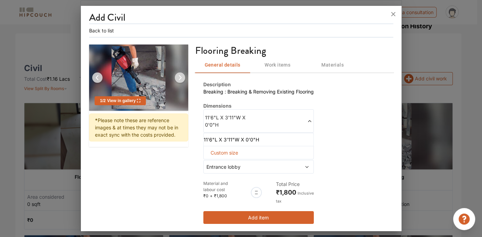
click at [224, 146] on span "Custom size" at bounding box center [224, 152] width 33 height 13
click at [217, 160] on input "text" at bounding box center [214, 163] width 11 height 12
type input "8"
click at [241, 157] on input "text" at bounding box center [240, 163] width 11 height 12
type input "5"
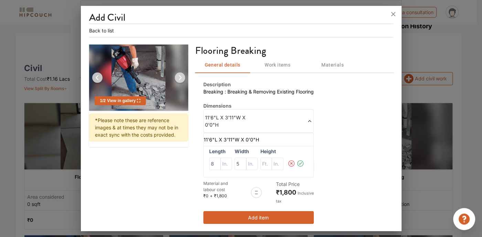
click at [301, 156] on icon at bounding box center [301, 163] width 8 height 14
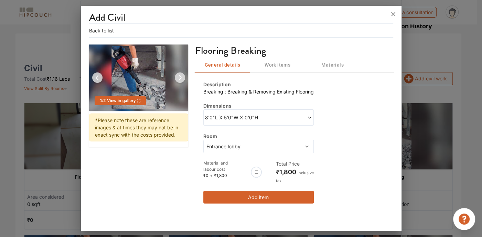
click at [289, 145] on span at bounding box center [296, 146] width 26 height 7
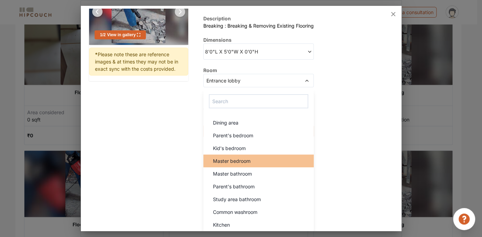
scroll to position [211, 0]
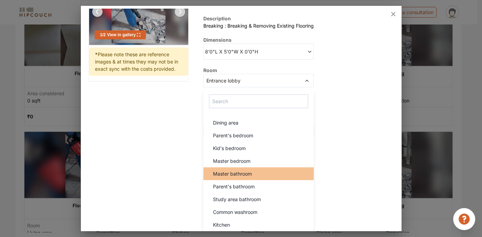
click at [237, 173] on span "Master bathroom" at bounding box center [232, 173] width 39 height 7
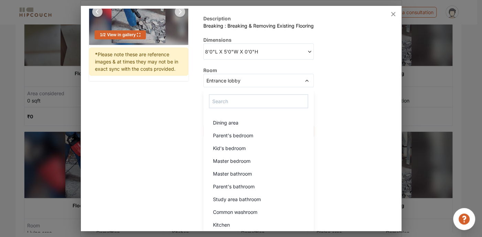
scroll to position [0, 0]
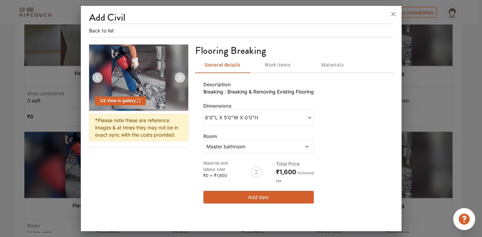
click at [269, 193] on button "Add item" at bounding box center [259, 196] width 111 height 13
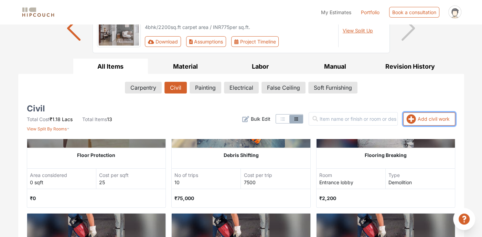
scroll to position [103, 0]
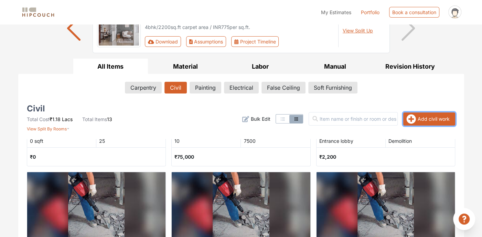
click at [411, 117] on icon "button" at bounding box center [412, 119] width 10 height 10
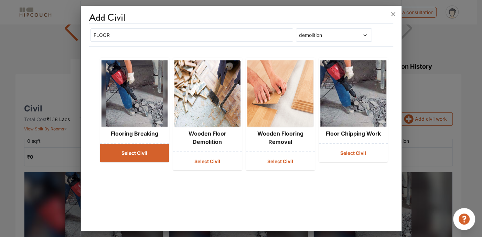
click at [152, 151] on button "Select Civil" at bounding box center [134, 153] width 69 height 18
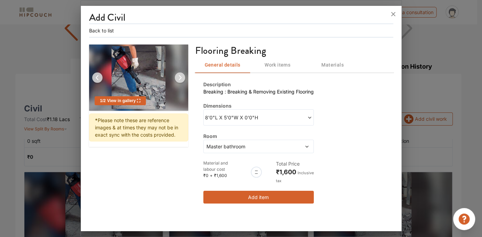
click at [249, 191] on button "Add item" at bounding box center [259, 196] width 111 height 13
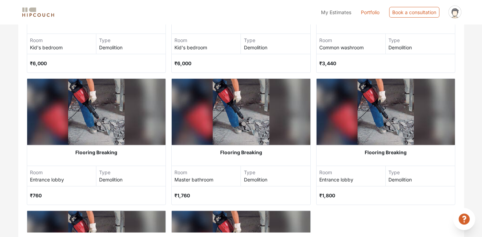
scroll to position [419, 0]
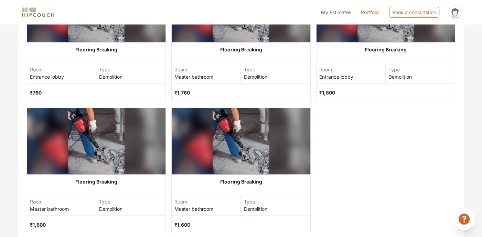
click at [231, 137] on img at bounding box center [241, 141] width 57 height 66
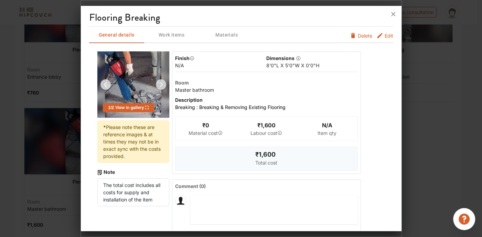
click at [379, 31] on div "Edit Delete" at bounding box center [372, 35] width 44 height 17
click at [377, 33] on icon "furniture info tabs" at bounding box center [380, 35] width 7 height 7
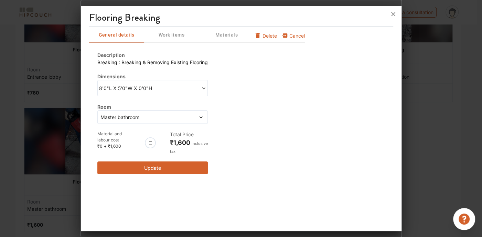
click at [204, 92] on div "8'0"L X 5'0"W X 0'0"H" at bounding box center [152, 88] width 111 height 16
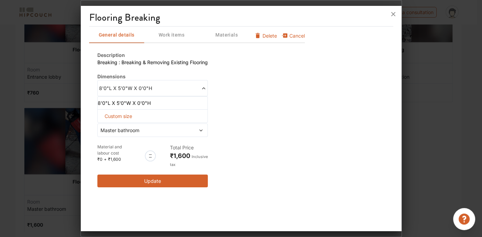
click at [126, 111] on span "Custom size" at bounding box center [118, 116] width 33 height 13
click at [108, 128] on input "text" at bounding box center [108, 127] width 11 height 12
type input "8"
click at [135, 129] on input "text" at bounding box center [134, 127] width 11 height 12
type input "4"
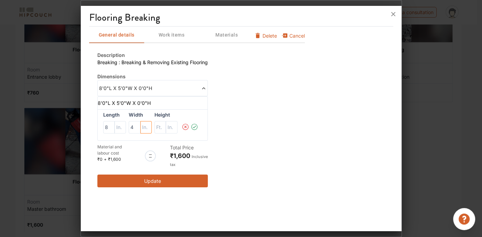
click at [146, 122] on input "text" at bounding box center [146, 127] width 11 height 12
type input "7"
click at [195, 125] on icon at bounding box center [195, 127] width 8 height 14
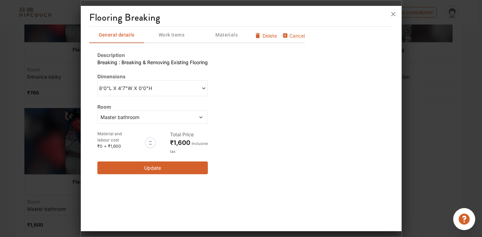
click at [201, 115] on icon at bounding box center [201, 117] width 5 height 5
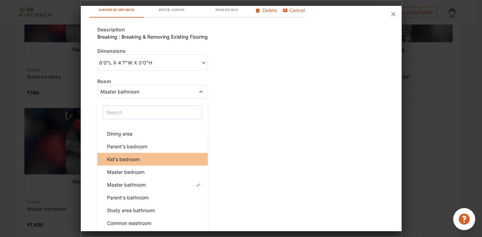
scroll to position [37, 0]
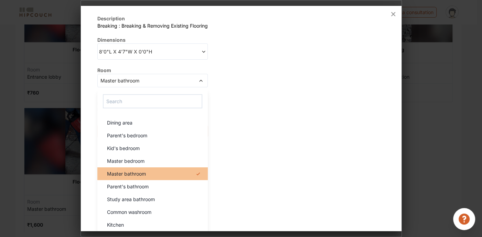
click at [142, 176] on li "Master bathroom" at bounding box center [152, 173] width 111 height 13
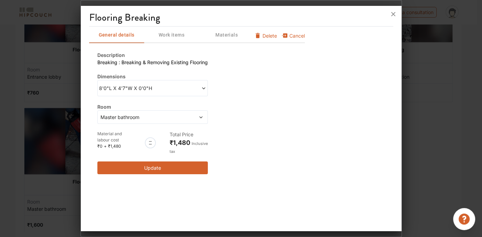
click at [168, 168] on button "Update" at bounding box center [152, 167] width 111 height 13
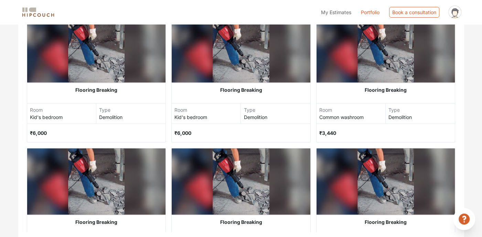
scroll to position [419, 0]
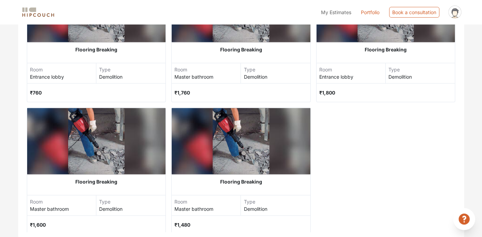
click at [131, 153] on div at bounding box center [96, 141] width 139 height 66
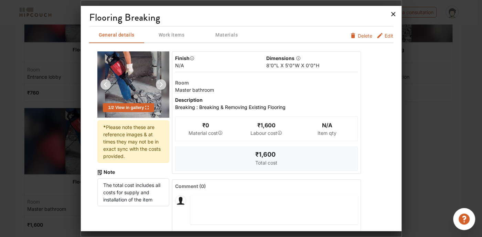
click at [392, 15] on icon at bounding box center [393, 14] width 11 height 11
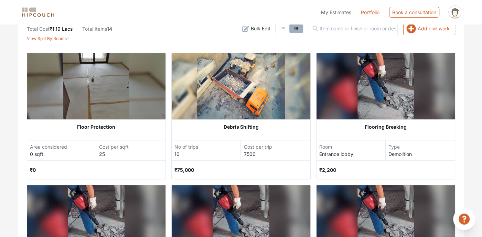
scroll to position [39, 0]
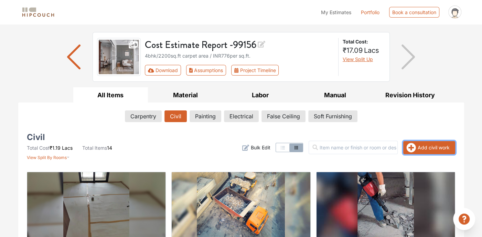
click at [422, 151] on button "Add civil work" at bounding box center [430, 147] width 52 height 13
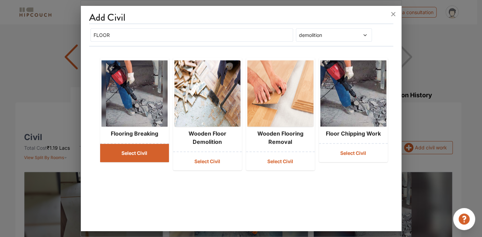
click at [121, 144] on button "Select Civil" at bounding box center [134, 153] width 69 height 18
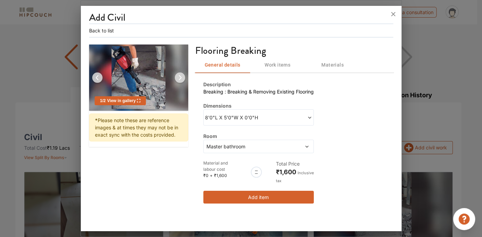
click at [267, 118] on span at bounding box center [286, 117] width 54 height 7
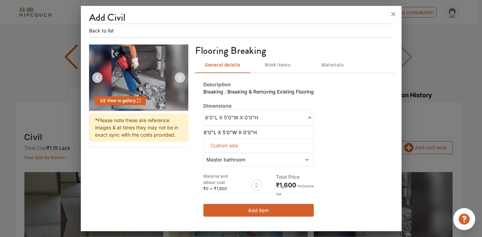
click at [221, 142] on span "Custom size" at bounding box center [224, 145] width 33 height 13
click at [214, 158] on input "text" at bounding box center [214, 156] width 11 height 12
type input "4"
click at [229, 156] on input "text" at bounding box center [226, 156] width 11 height 12
type input "9"
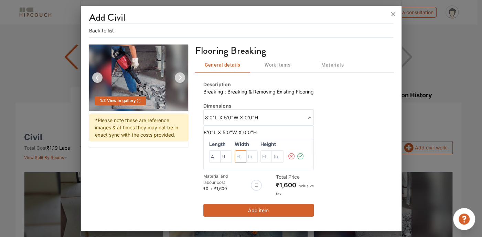
click at [236, 154] on input "text" at bounding box center [240, 156] width 11 height 12
type input "7"
click at [250, 153] on input "text" at bounding box center [252, 156] width 11 height 12
type input "9"
click at [301, 154] on icon at bounding box center [301, 156] width 8 height 14
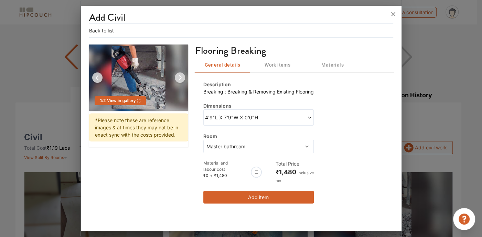
click at [264, 194] on button "Add item" at bounding box center [259, 196] width 111 height 13
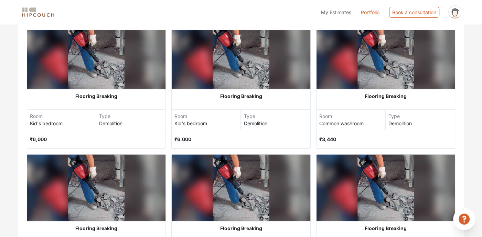
scroll to position [419, 0]
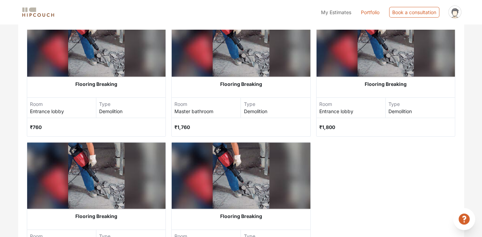
click at [247, 221] on div "Flooring Breaking" at bounding box center [241, 215] width 139 height 15
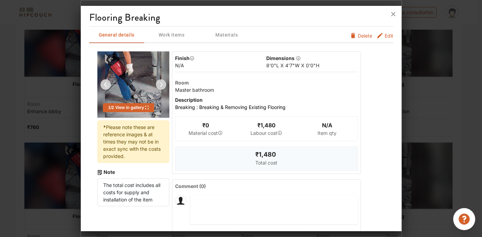
click at [377, 36] on icon "furniture info tabs" at bounding box center [380, 35] width 7 height 7
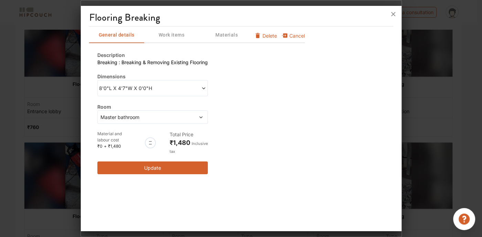
click at [188, 119] on span at bounding box center [190, 116] width 26 height 7
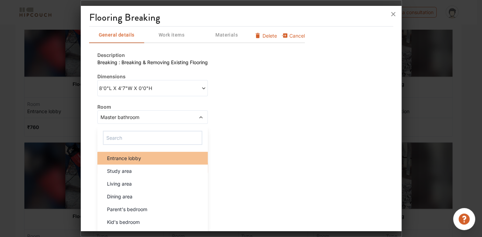
click at [137, 159] on span "Entrance lobby" at bounding box center [124, 157] width 34 height 7
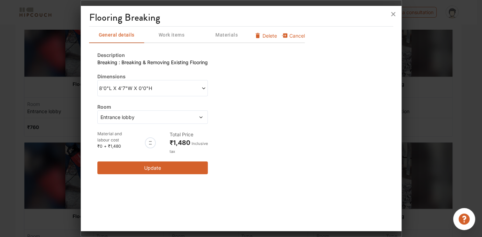
click at [157, 163] on button "Update" at bounding box center [152, 167] width 111 height 13
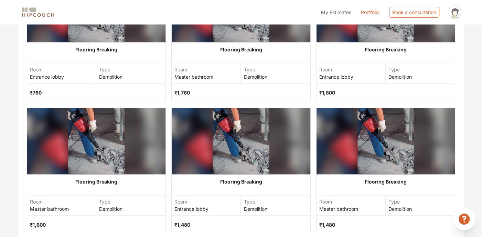
click at [330, 165] on div at bounding box center [386, 141] width 139 height 66
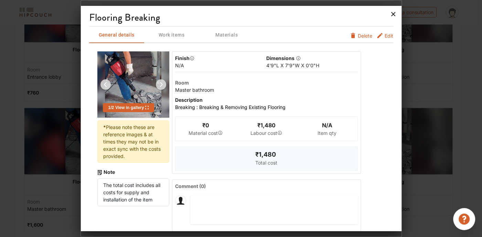
click at [394, 14] on icon at bounding box center [394, 14] width 4 height 4
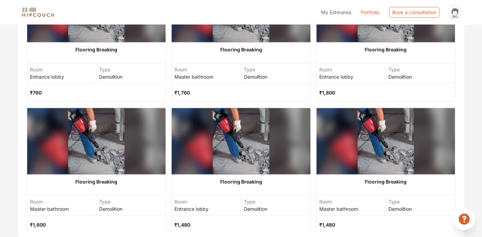
click at [370, 164] on img at bounding box center [386, 141] width 57 height 66
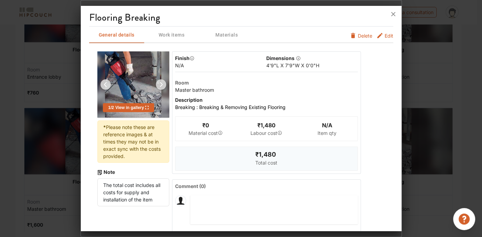
click at [393, 12] on icon at bounding box center [393, 14] width 11 height 11
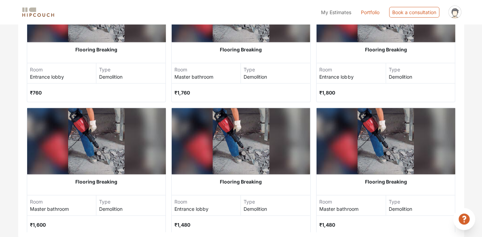
click at [242, 150] on img at bounding box center [241, 141] width 57 height 66
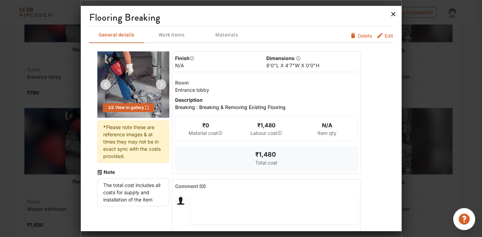
click at [393, 14] on icon at bounding box center [393, 14] width 11 height 11
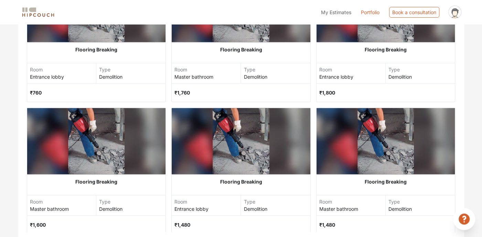
click at [216, 145] on img at bounding box center [241, 141] width 57 height 66
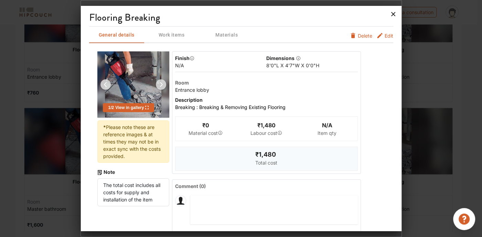
click at [391, 14] on icon at bounding box center [393, 14] width 11 height 11
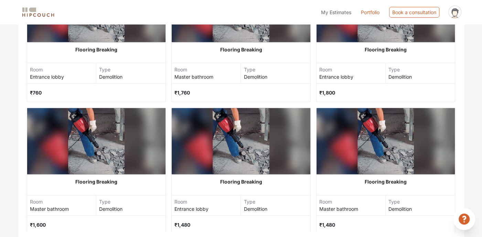
click at [358, 163] on img at bounding box center [386, 141] width 57 height 66
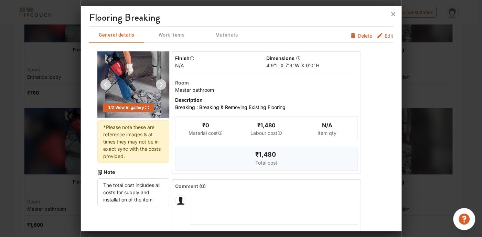
click at [385, 36] on span "Edit" at bounding box center [389, 37] width 9 height 11
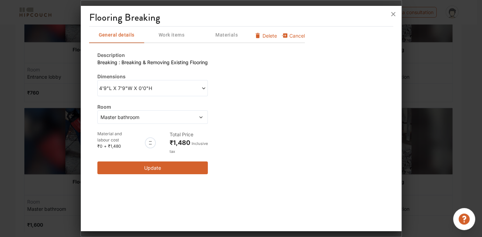
click at [151, 112] on div "Master bathroom" at bounding box center [152, 116] width 111 height 13
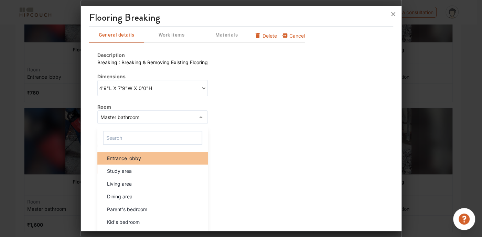
click at [131, 160] on span "Entrance lobby" at bounding box center [124, 157] width 34 height 7
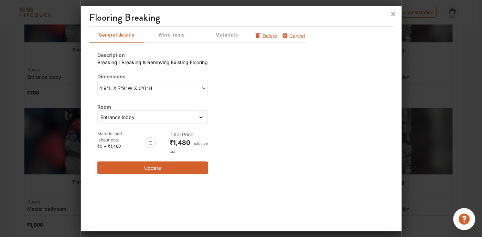
click at [132, 170] on button "Update" at bounding box center [152, 167] width 111 height 13
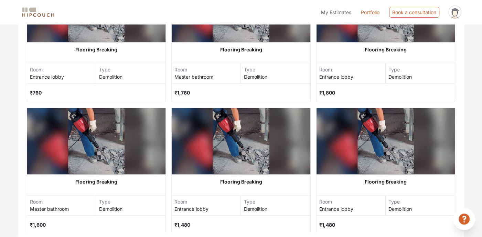
click at [332, 180] on div "Flooring Breaking" at bounding box center [386, 181] width 139 height 15
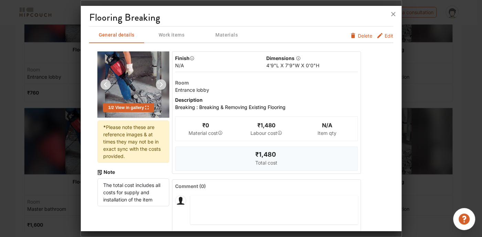
click at [385, 35] on span "Edit" at bounding box center [389, 37] width 9 height 11
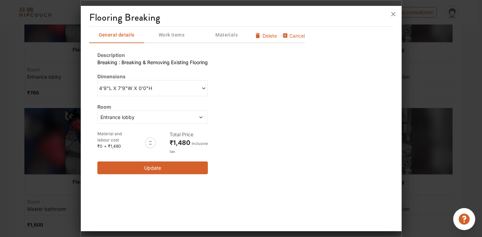
click at [160, 114] on span "Entrance lobby" at bounding box center [138, 116] width 78 height 7
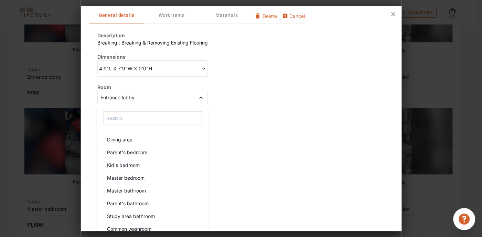
scroll to position [37, 0]
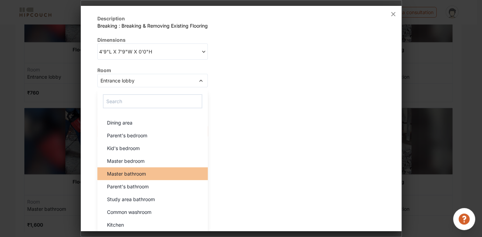
click at [136, 175] on span "Master bathroom" at bounding box center [126, 173] width 39 height 7
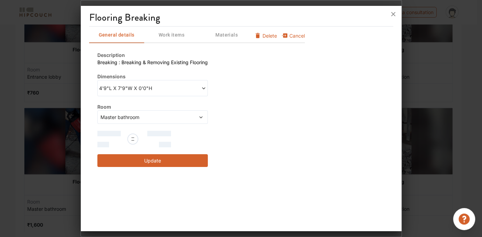
scroll to position [0, 0]
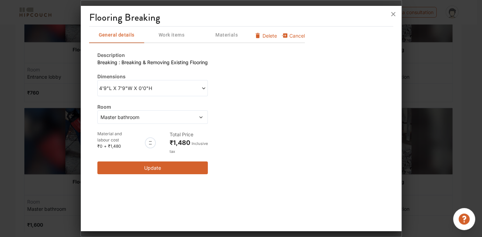
click at [170, 165] on button "Update" at bounding box center [152, 167] width 111 height 13
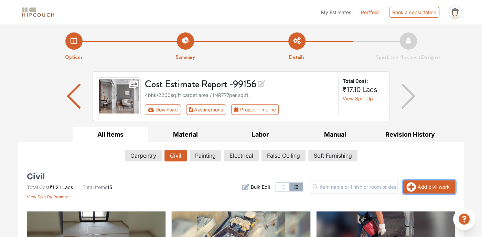
click at [433, 187] on button "Add civil work" at bounding box center [430, 186] width 52 height 13
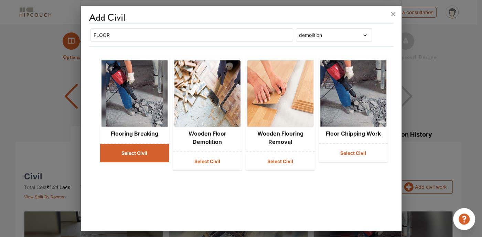
click at [150, 155] on button "Select Civil" at bounding box center [134, 153] width 69 height 18
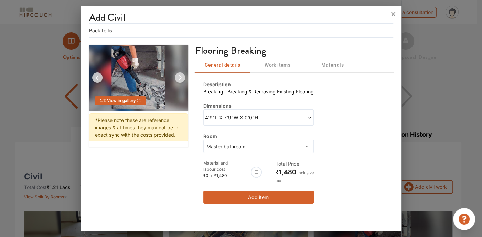
click at [272, 109] on div "4'9"L X 7'9"W X 0'0"H" at bounding box center [259, 117] width 111 height 16
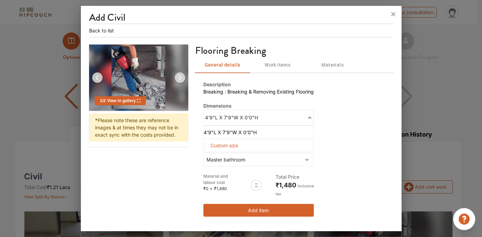
click at [231, 143] on span "Custom size" at bounding box center [224, 145] width 33 height 13
click at [213, 156] on input "text" at bounding box center [214, 156] width 11 height 12
type input "4"
click at [240, 158] on input "text" at bounding box center [240, 156] width 11 height 12
type input "4"
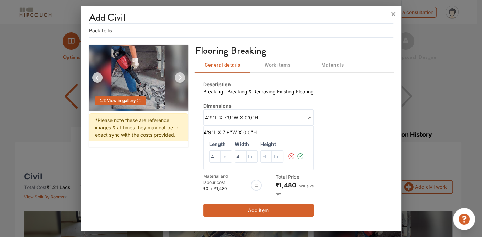
click at [300, 155] on icon at bounding box center [301, 156] width 8 height 14
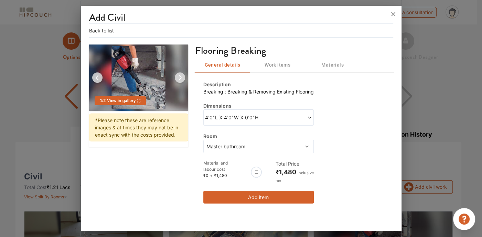
click at [305, 141] on div "Master bathroom" at bounding box center [259, 145] width 111 height 13
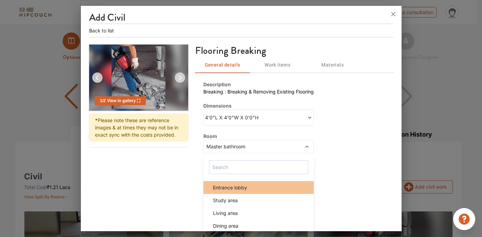
click at [230, 184] on span "Entrance lobby" at bounding box center [230, 187] width 34 height 7
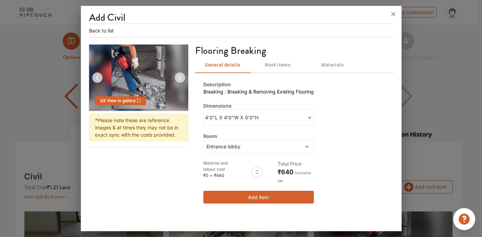
click at [264, 196] on button "Add item" at bounding box center [259, 196] width 111 height 13
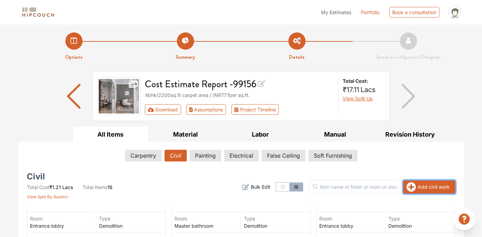
click at [414, 187] on icon "button" at bounding box center [411, 186] width 9 height 9
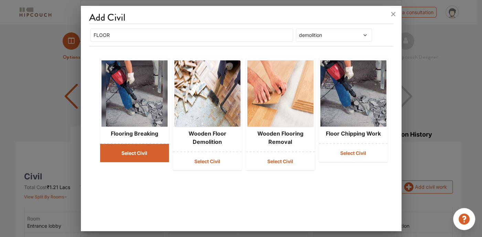
click at [129, 150] on button "Select Civil" at bounding box center [134, 153] width 69 height 18
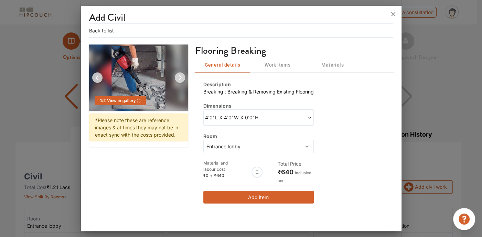
click at [239, 114] on span "4'0"L X 4'0"W X 0'0"H" at bounding box center [232, 117] width 54 height 7
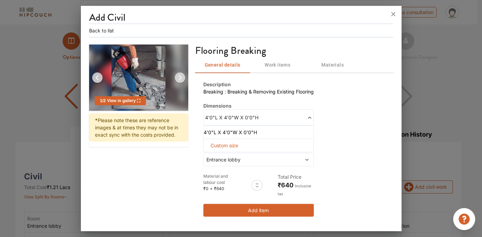
click at [213, 144] on span "Custom size" at bounding box center [224, 145] width 33 height 13
click at [211, 154] on input "text" at bounding box center [214, 156] width 11 height 12
type input "12"
click at [242, 158] on input "text" at bounding box center [240, 156] width 11 height 12
type input "16"
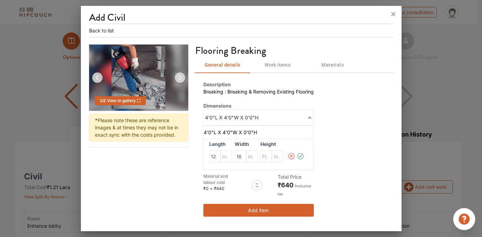
click at [301, 155] on icon at bounding box center [301, 156] width 8 height 14
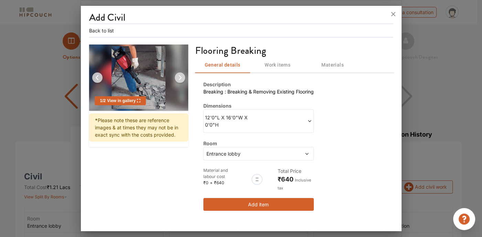
click at [277, 151] on span "Entrance lobby" at bounding box center [244, 153] width 78 height 7
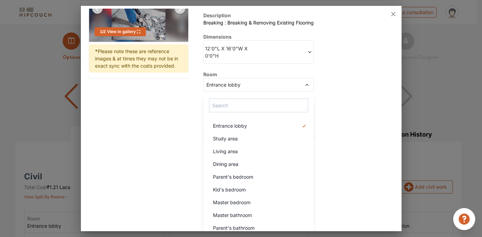
scroll to position [37, 0]
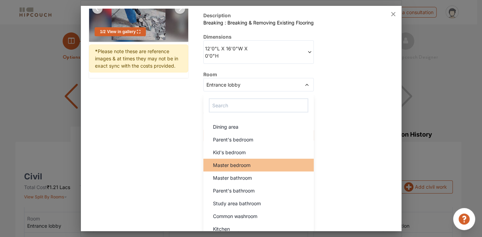
click at [239, 165] on span "Master bedroom" at bounding box center [232, 164] width 38 height 7
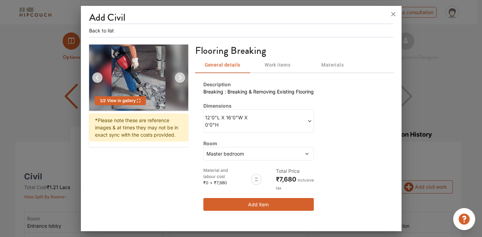
scroll to position [0, 0]
click at [250, 201] on button "Add item" at bounding box center [259, 204] width 111 height 13
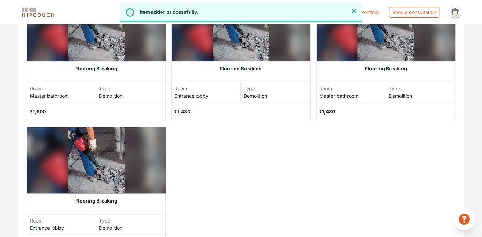
scroll to position [211, 0]
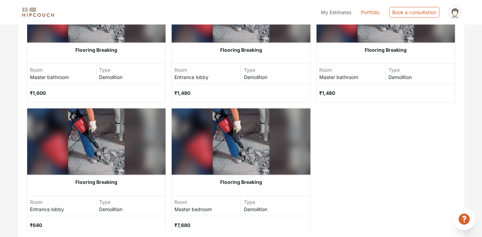
click at [231, 143] on img at bounding box center [241, 141] width 57 height 66
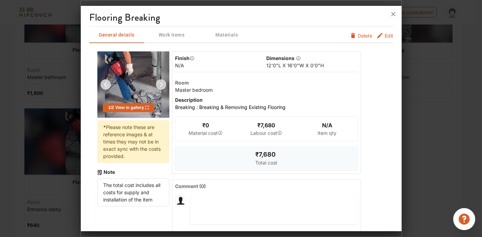
scroll to position [26, 0]
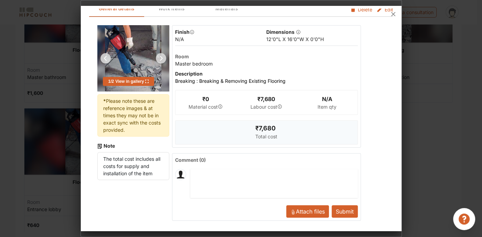
click at [338, 209] on button "Submit" at bounding box center [345, 211] width 26 height 12
click at [345, 211] on button "Submit" at bounding box center [345, 211] width 26 height 12
click at [394, 15] on icon at bounding box center [393, 14] width 11 height 11
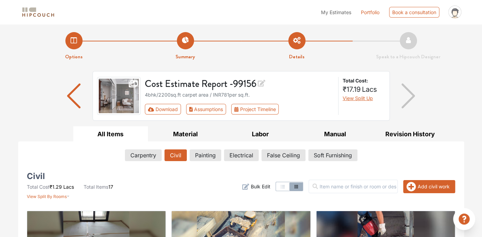
scroll to position [0, 0]
click at [447, 186] on button "Add civil work" at bounding box center [430, 186] width 52 height 13
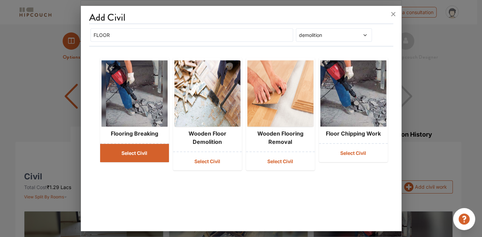
click at [157, 152] on button "Select Civil" at bounding box center [134, 153] width 69 height 18
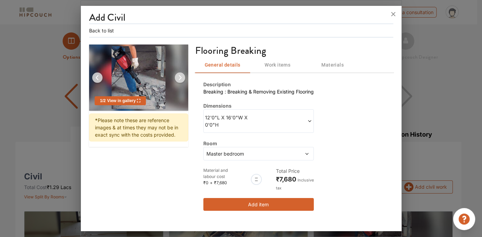
click at [251, 206] on button "Add item" at bounding box center [259, 204] width 111 height 13
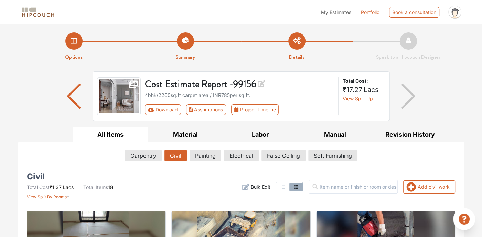
drag, startPoint x: 487, startPoint y: 1, endPoint x: 310, endPoint y: 8, distance: 177.5
click at [310, 8] on div "My Estimates Portfolio Book a consultation profile pic Upload Boq Logout" at bounding box center [263, 12] width 404 height 19
click at [160, 108] on button "Download" at bounding box center [163, 109] width 36 height 11
click at [168, 111] on button "Download" at bounding box center [163, 109] width 36 height 11
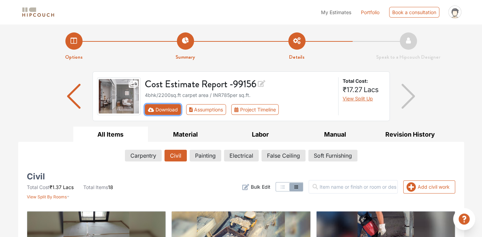
click at [151, 109] on icon "First group" at bounding box center [151, 109] width 6 height 5
click at [160, 107] on button "Download" at bounding box center [163, 109] width 36 height 11
click at [168, 105] on button "Download" at bounding box center [163, 109] width 36 height 11
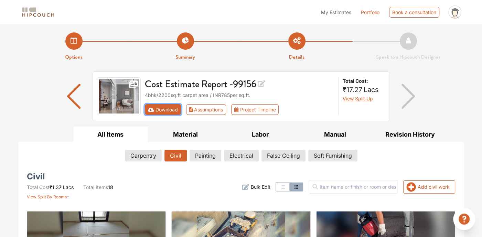
click at [168, 105] on button "Download" at bounding box center [163, 109] width 36 height 11
drag, startPoint x: 218, startPoint y: 64, endPoint x: 50, endPoint y: 127, distance: 179.4
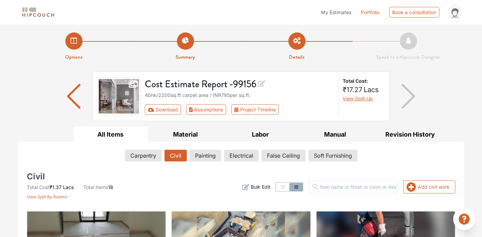
click at [50, 127] on ul "All Items Material Labor Manual Revision History" at bounding box center [241, 133] width 446 height 15
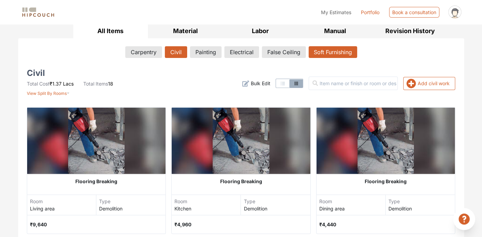
scroll to position [138, 0]
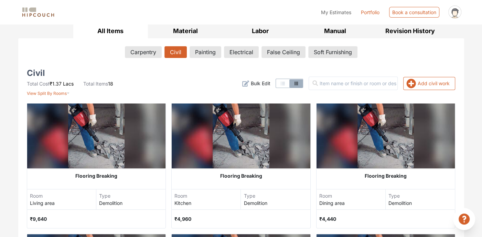
click at [340, 9] on span "My Estimates" at bounding box center [336, 12] width 30 height 6
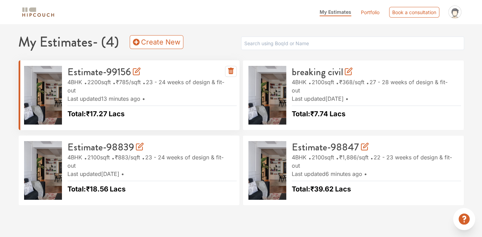
click at [150, 82] on span "23 - 24 weeks of design & fit-out" at bounding box center [146, 86] width 157 height 19
drag, startPoint x: 150, startPoint y: 82, endPoint x: 146, endPoint y: 96, distance: 14.7
click at [146, 96] on span "Last updated 13 minutes ago" at bounding box center [108, 98] width 80 height 7
click at [153, 99] on div "Last updated 13 minutes ago Total: ₹17.27 Lacs" at bounding box center [152, 106] width 169 height 24
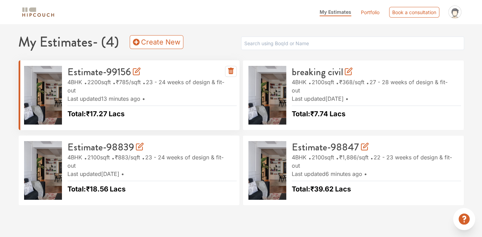
click at [153, 99] on div "Last updated 13 minutes ago Total: ₹17.27 Lacs" at bounding box center [152, 106] width 169 height 24
click at [135, 71] on icon at bounding box center [137, 71] width 8 height 8
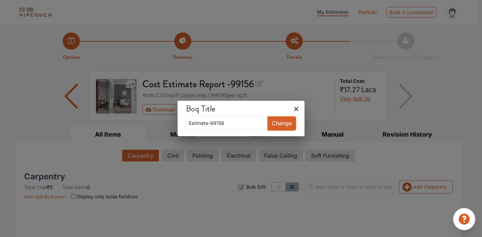
click at [291, 109] on icon at bounding box center [296, 108] width 11 height 11
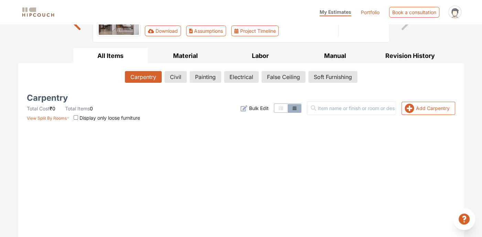
scroll to position [74, 0]
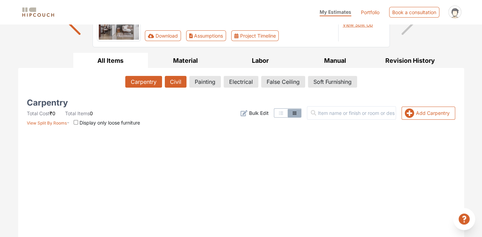
click at [178, 85] on button "Civil" at bounding box center [176, 82] width 22 height 12
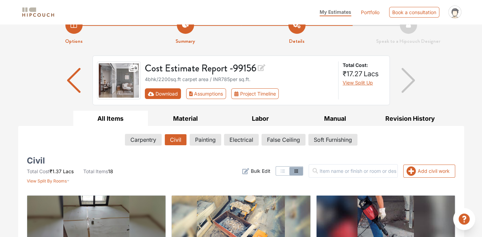
scroll to position [0, 0]
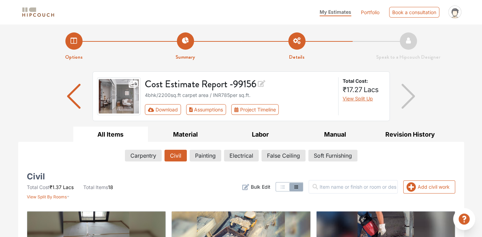
click at [327, 12] on span "My Estimates" at bounding box center [336, 12] width 32 height 6
